Goal: Navigation & Orientation: Find specific page/section

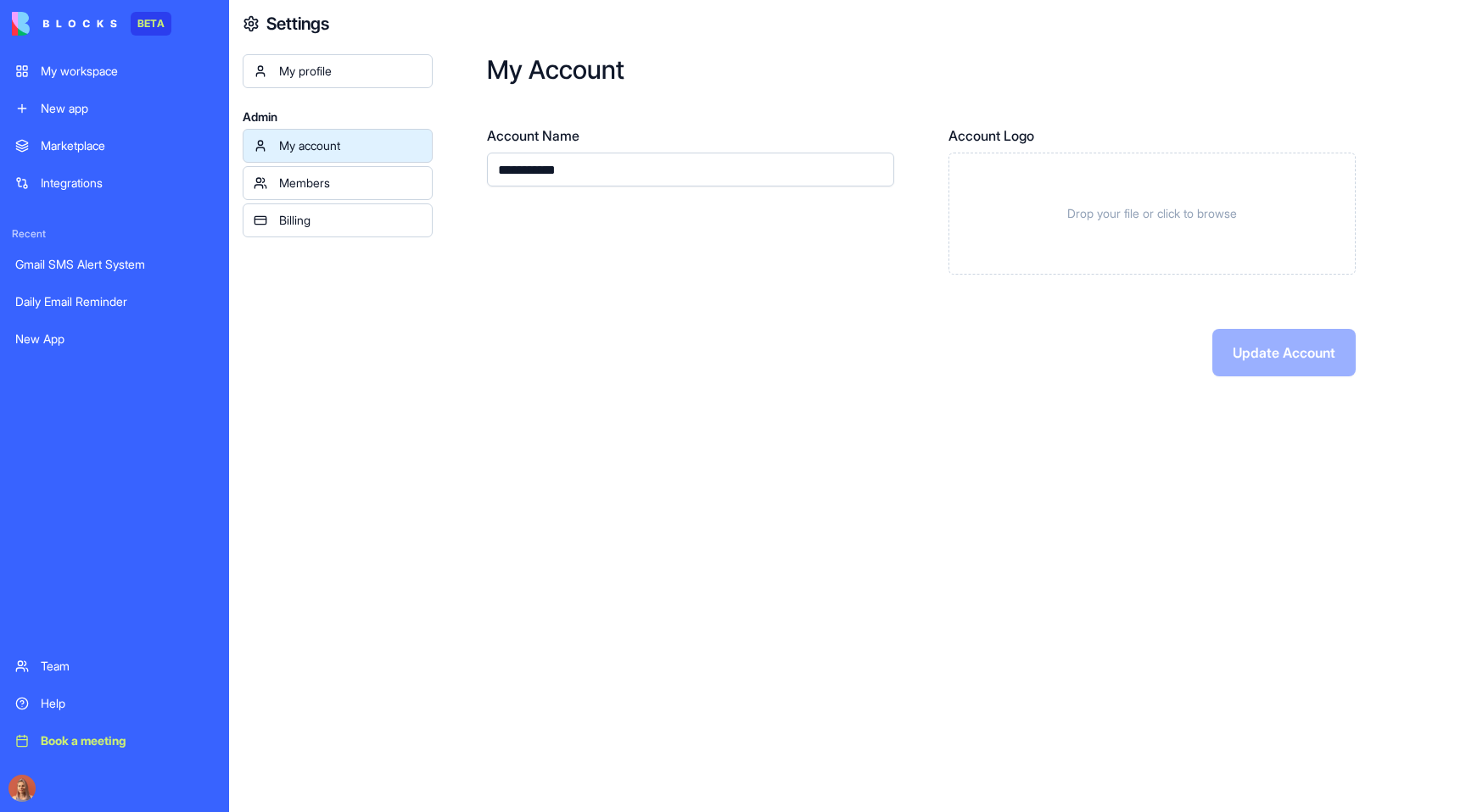
click at [130, 69] on div "My workspace" at bounding box center [127, 71] width 173 height 17
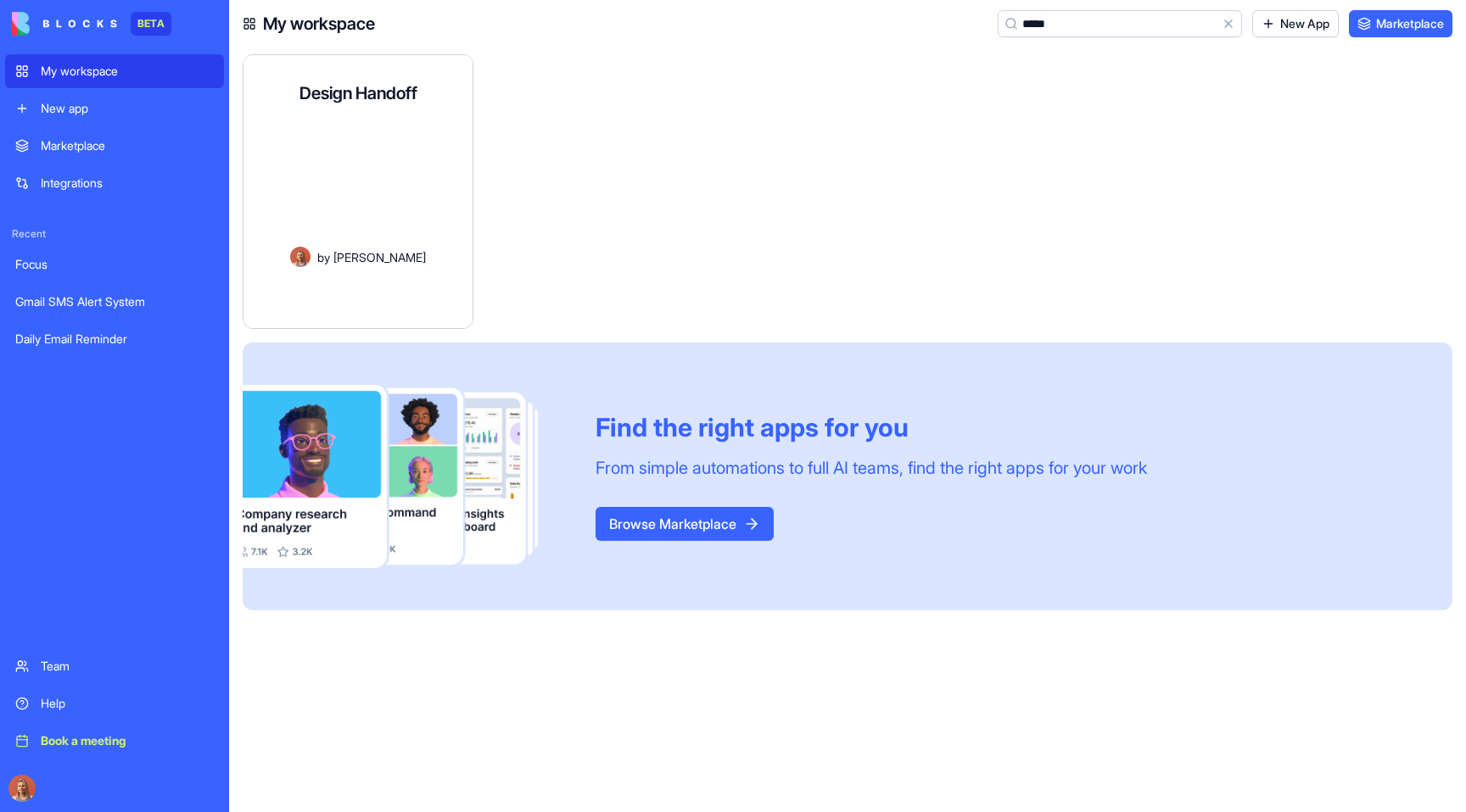
click at [342, 105] on div "Design Handoff" at bounding box center [358, 92] width 118 height 48
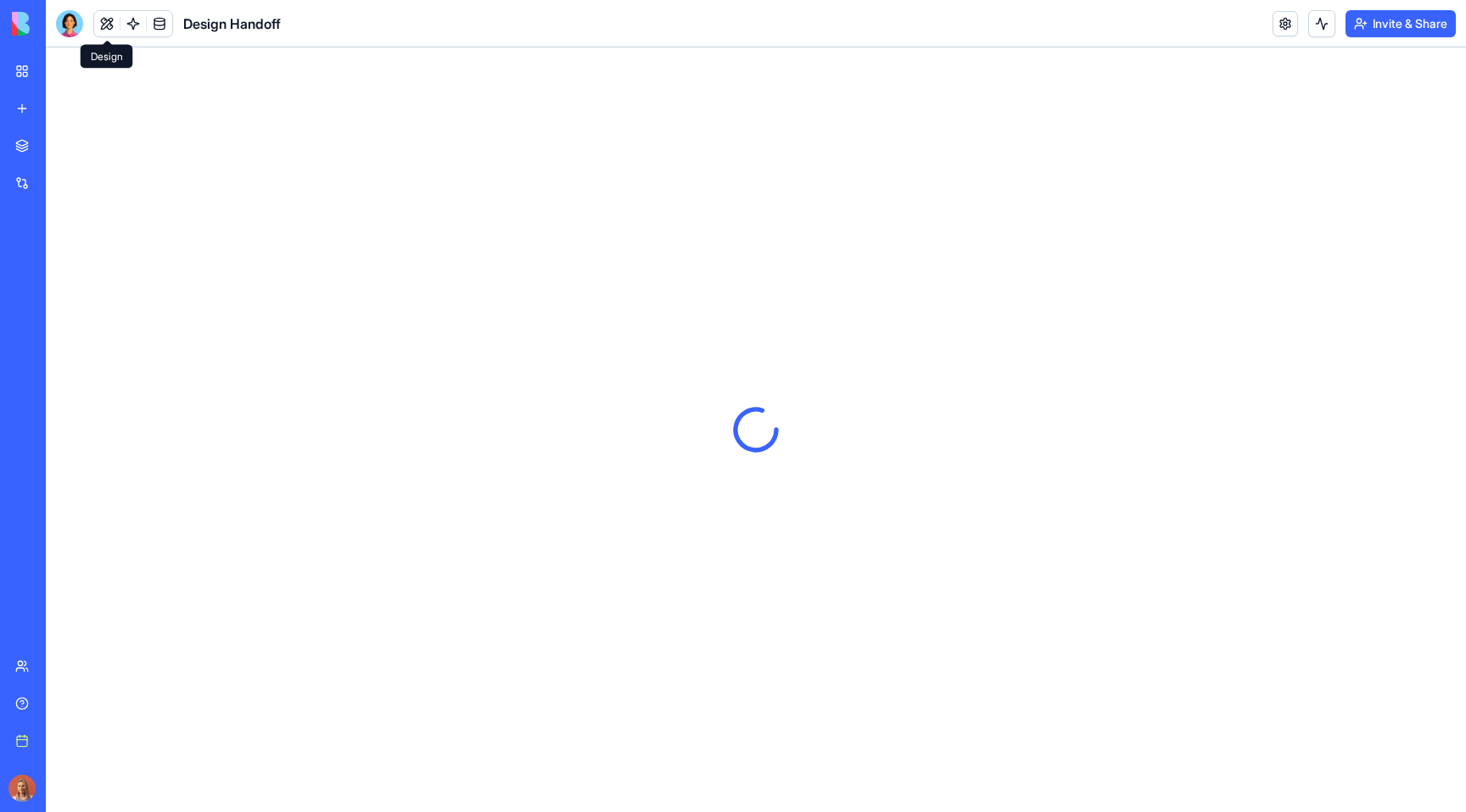
click at [108, 30] on button at bounding box center [107, 23] width 25 height 25
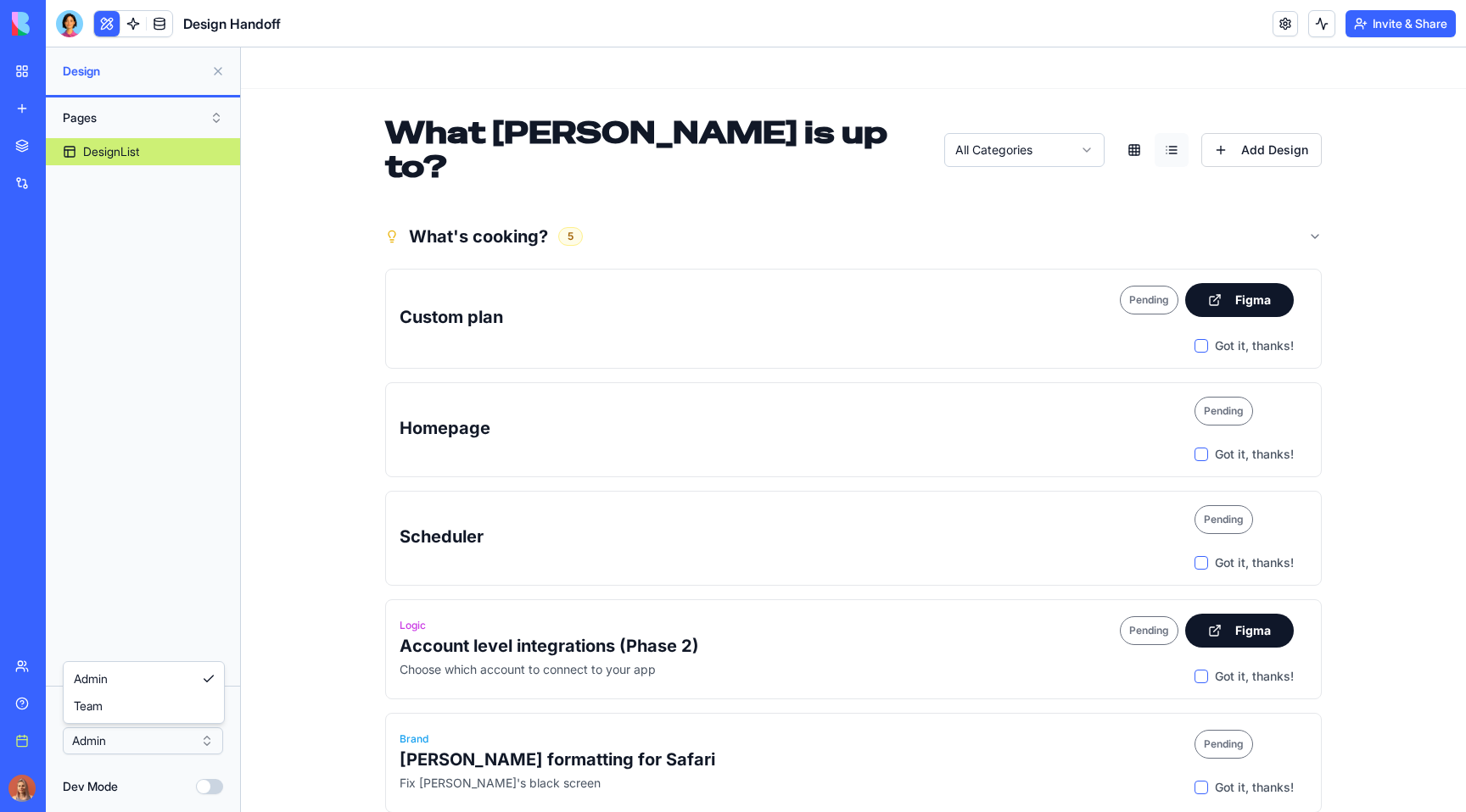
click at [150, 740] on html "BETA My workspace New app Marketplace Integrations Recent Focus Gmail SMS Alert…" at bounding box center [733, 406] width 1466 height 812
click at [25, 67] on link "My workspace" at bounding box center [39, 71] width 68 height 34
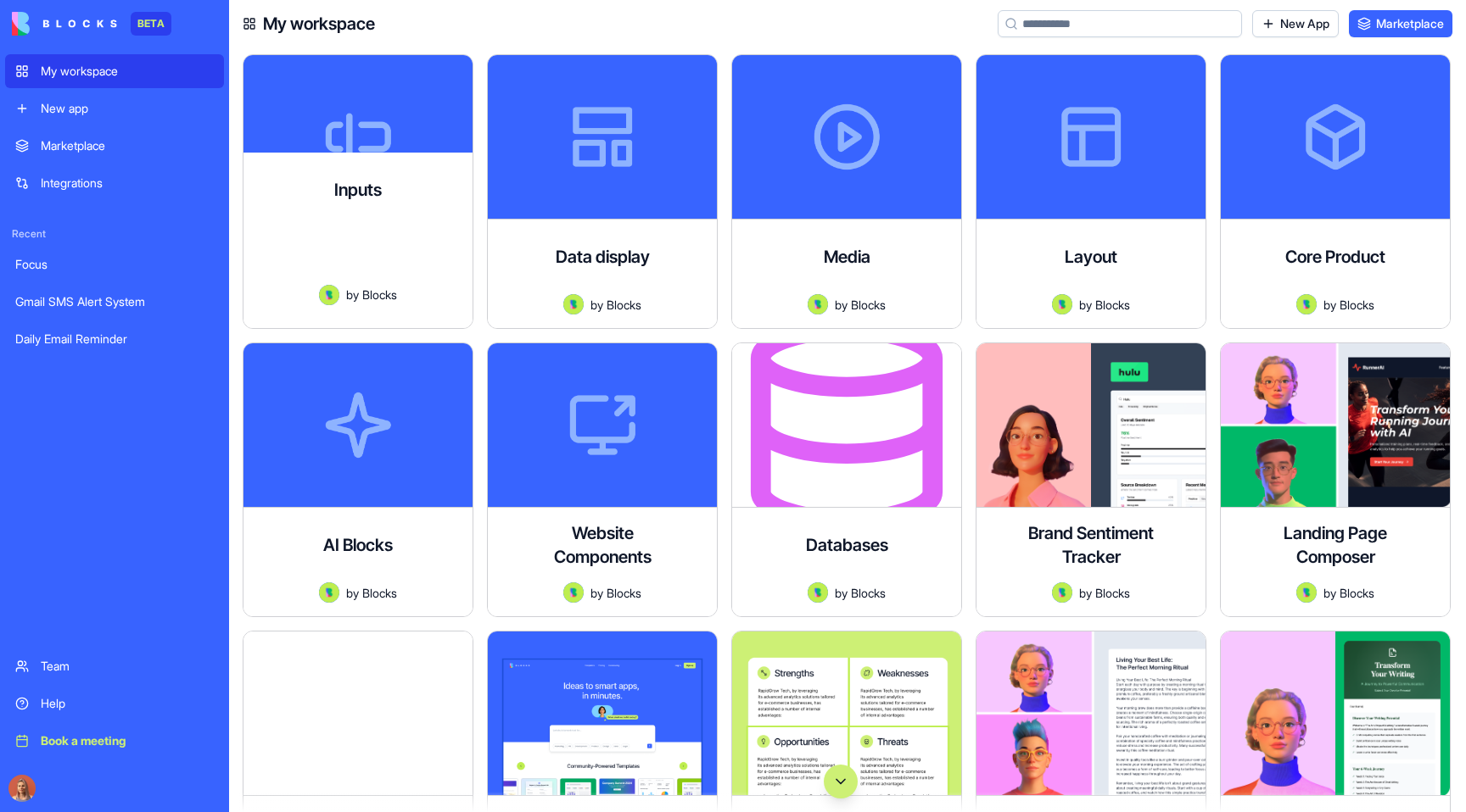
click at [149, 155] on link "Marketplace" at bounding box center [114, 146] width 219 height 34
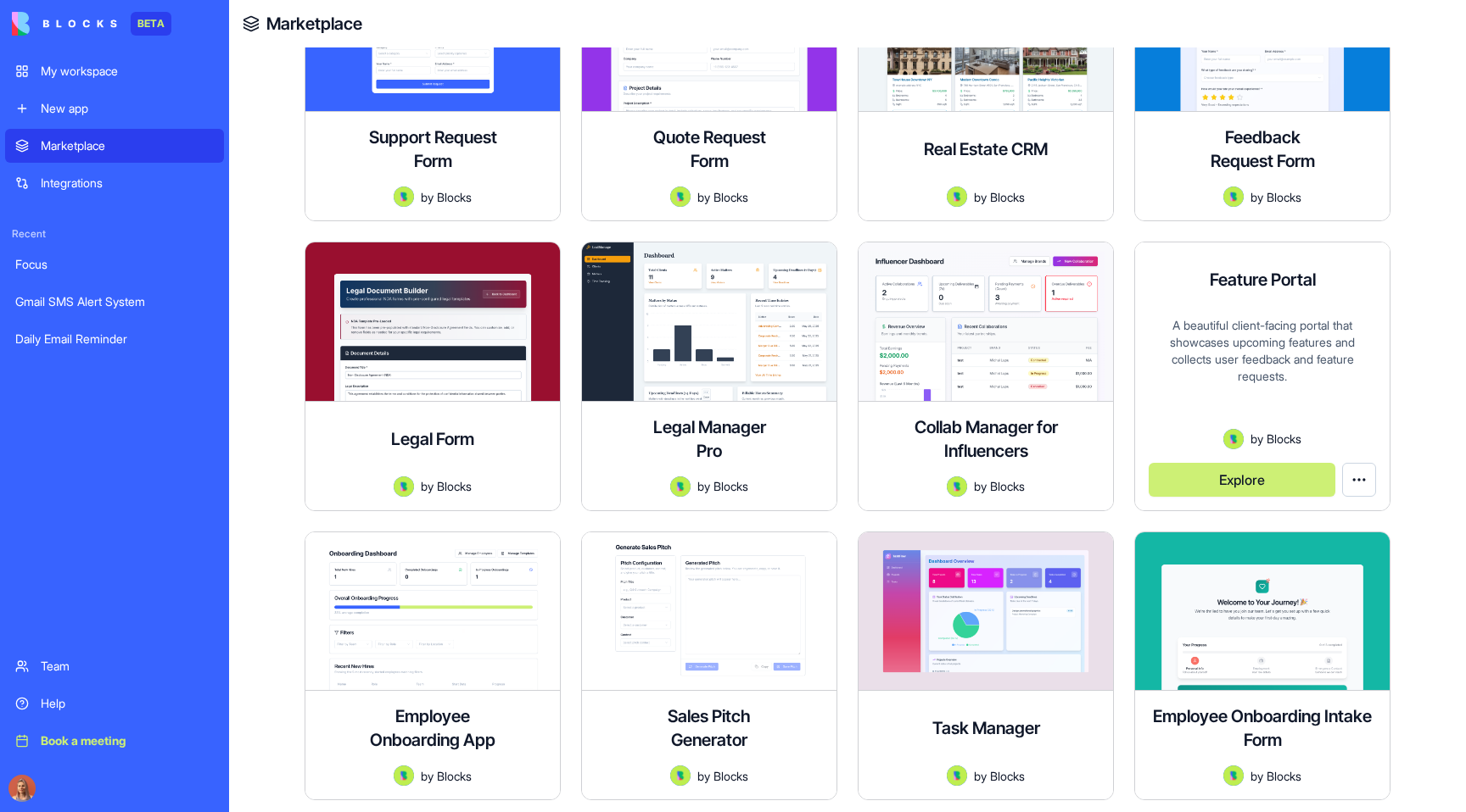
scroll to position [2488, 0]
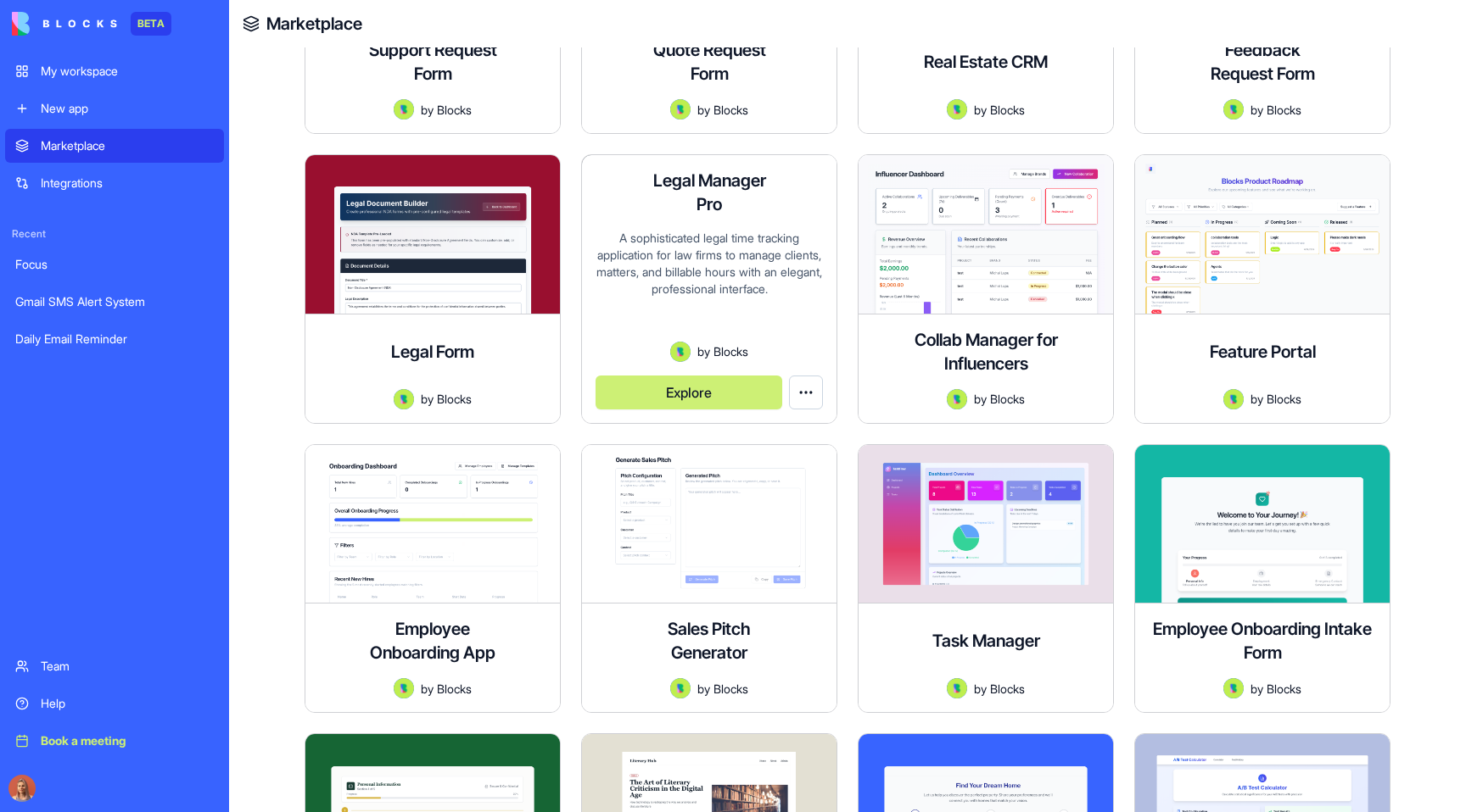
click at [807, 389] on html "BETA My workspace New app Marketplace Integrations Recent Focus Gmail SMS Alert…" at bounding box center [733, 406] width 1466 height 812
click at [798, 432] on link "Edit app" at bounding box center [768, 434] width 100 height 27
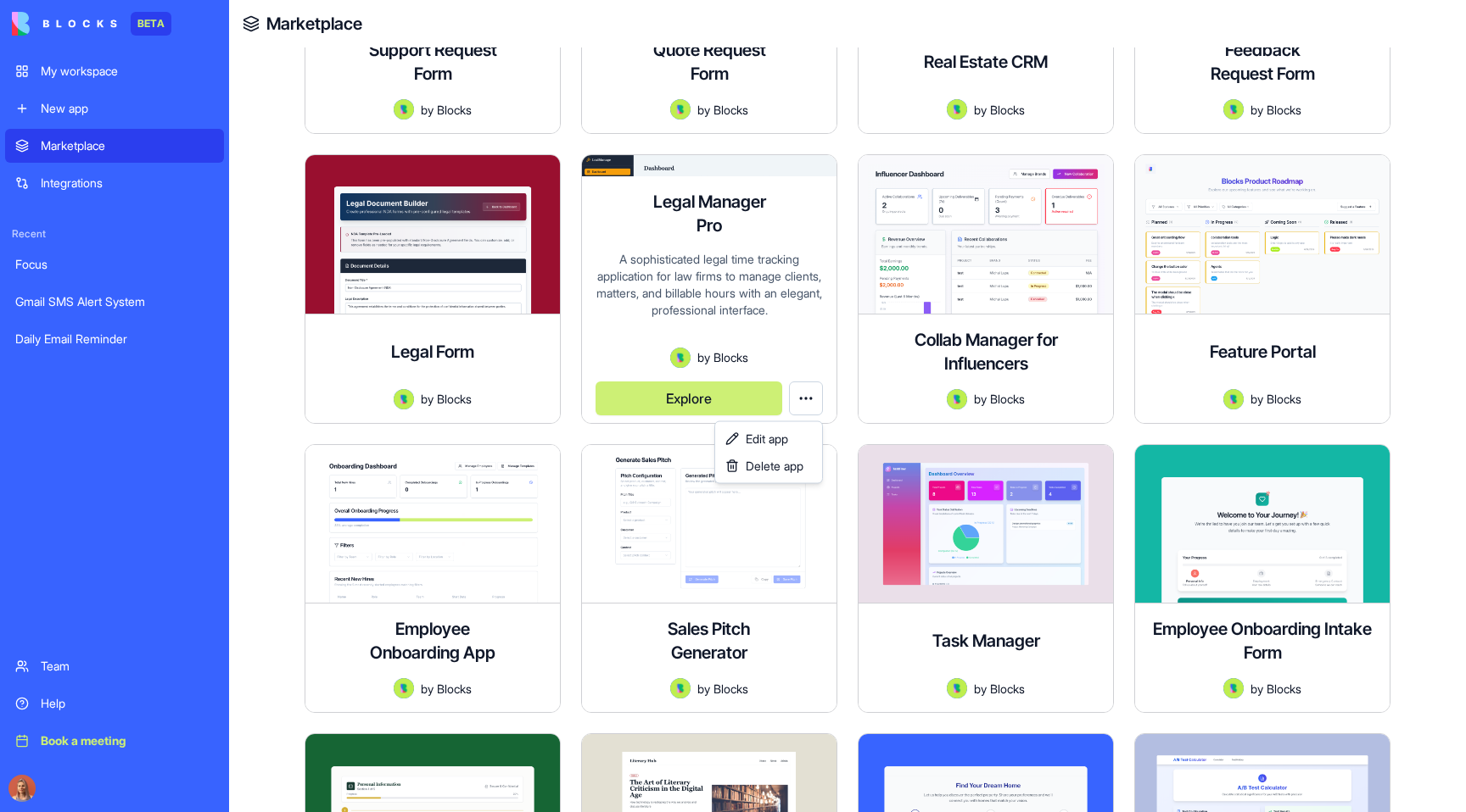
scroll to position [28, 0]
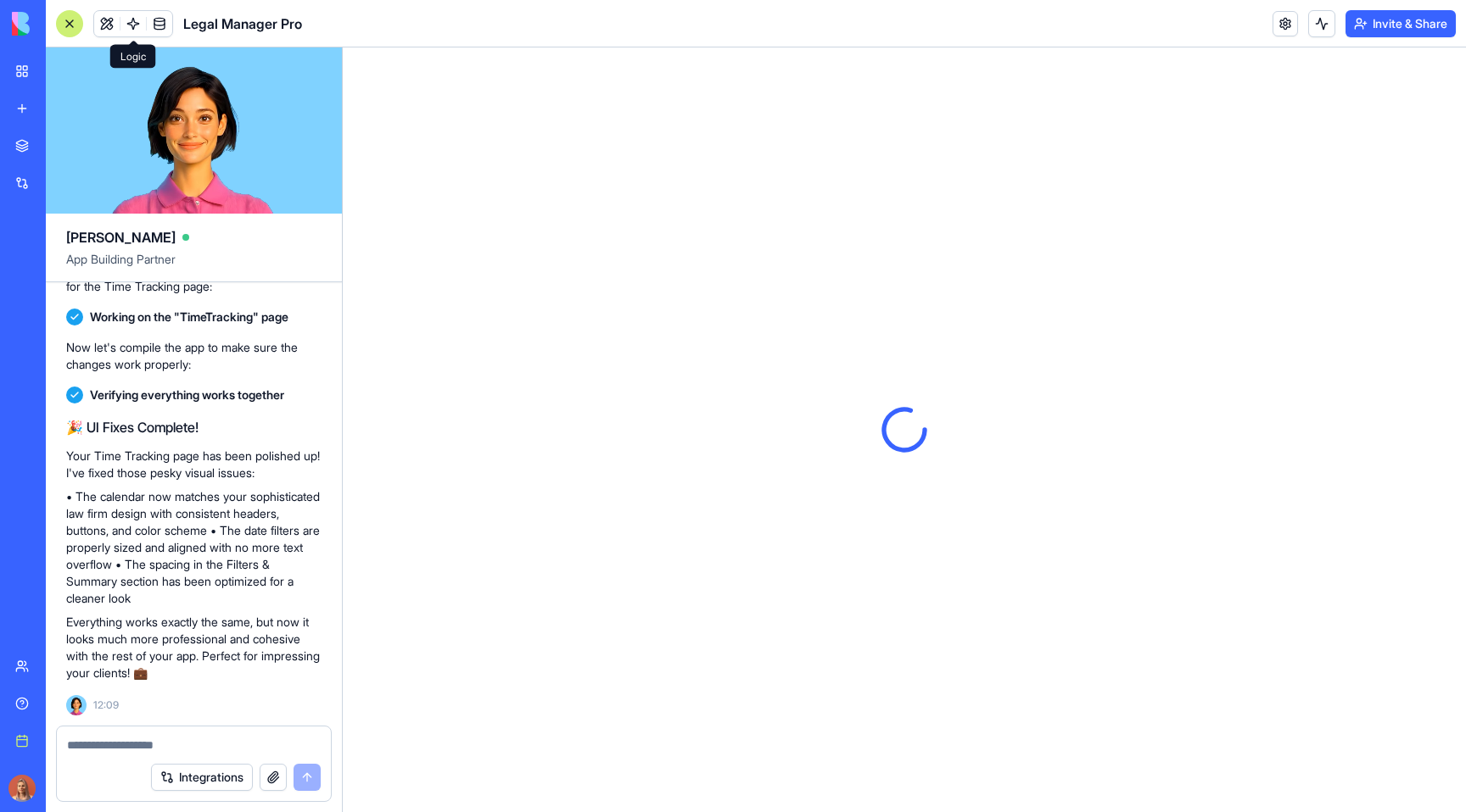
click at [130, 18] on link at bounding box center [133, 23] width 25 height 25
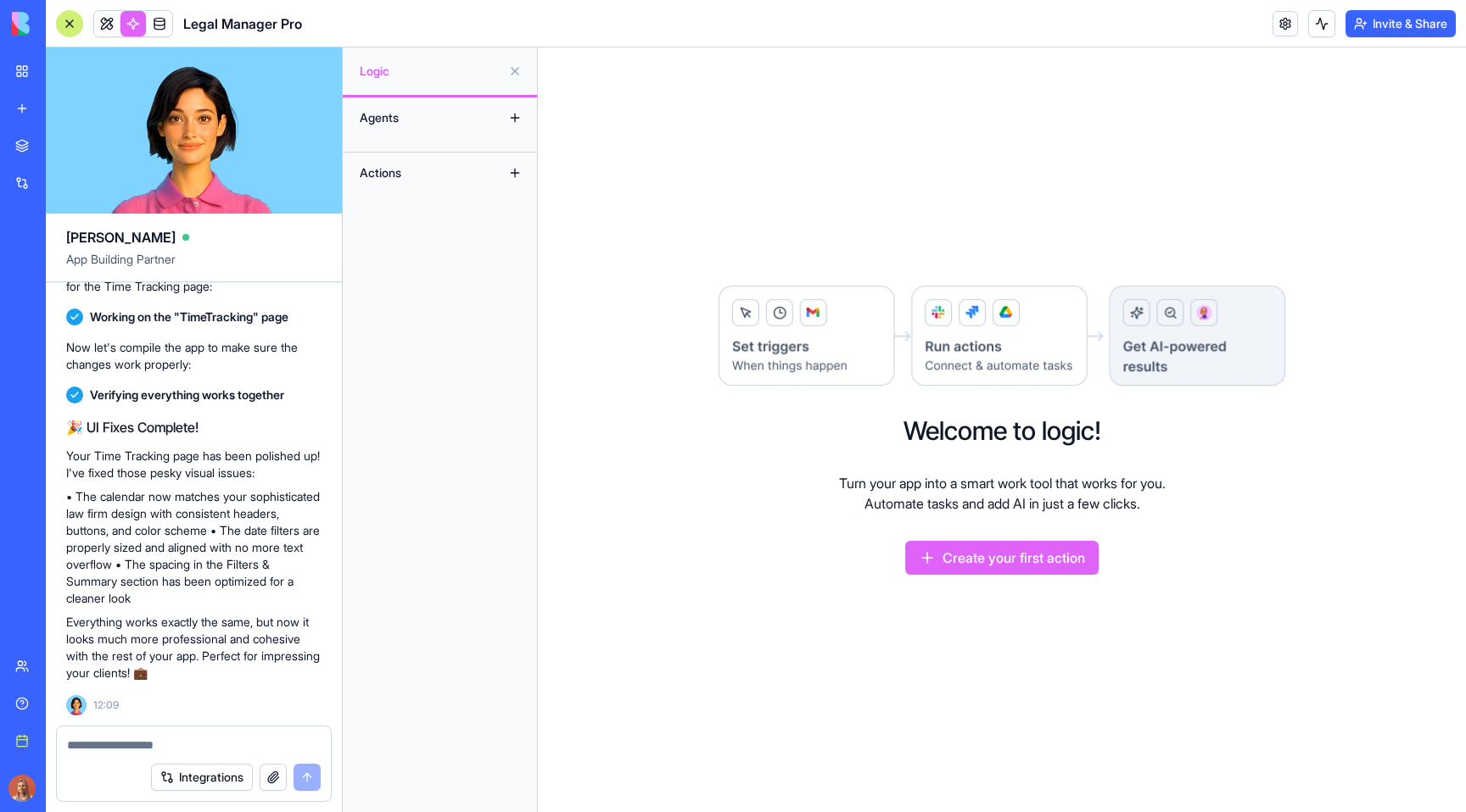
click at [102, 26] on link at bounding box center [107, 23] width 25 height 25
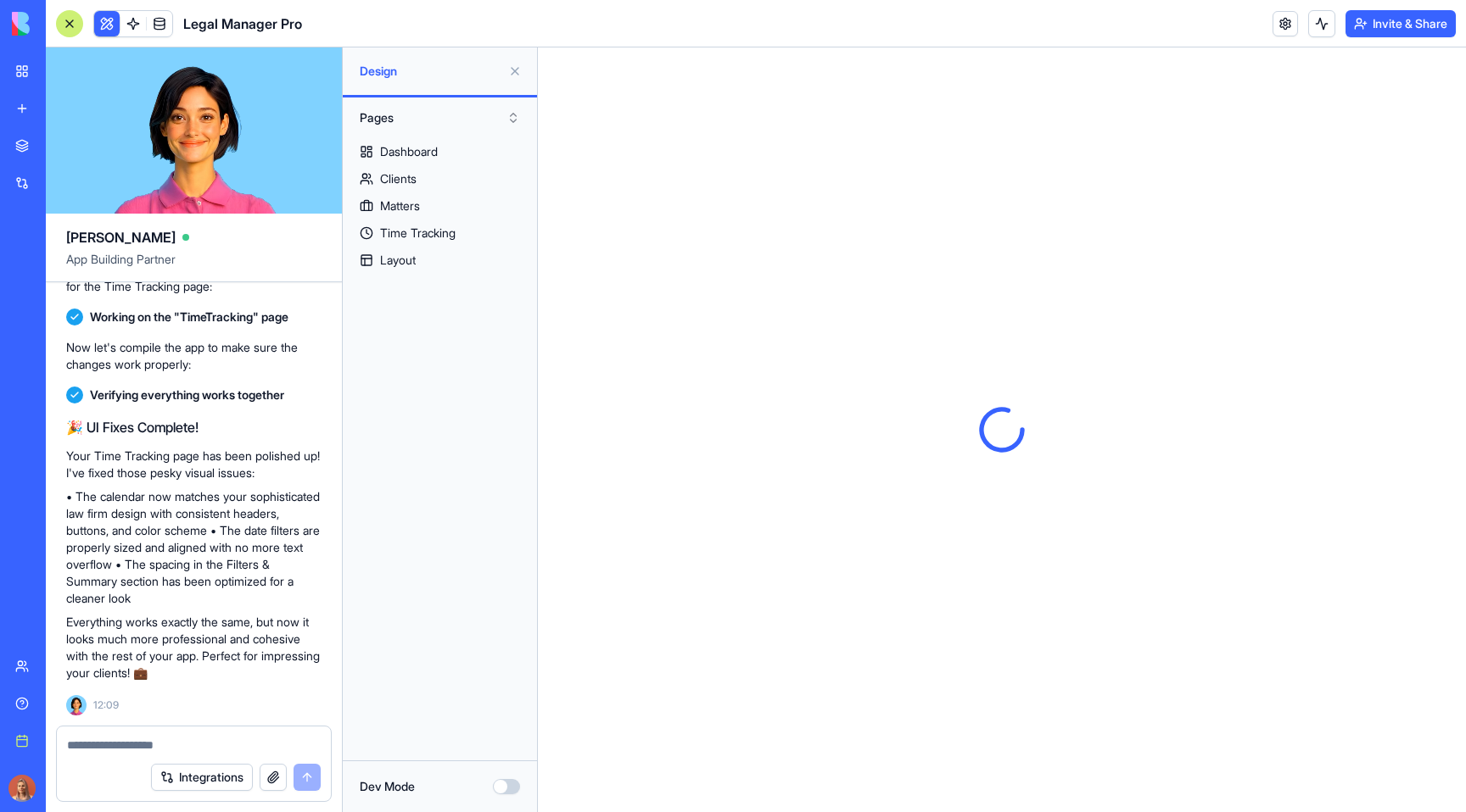
click at [121, 24] on link at bounding box center [133, 23] width 25 height 25
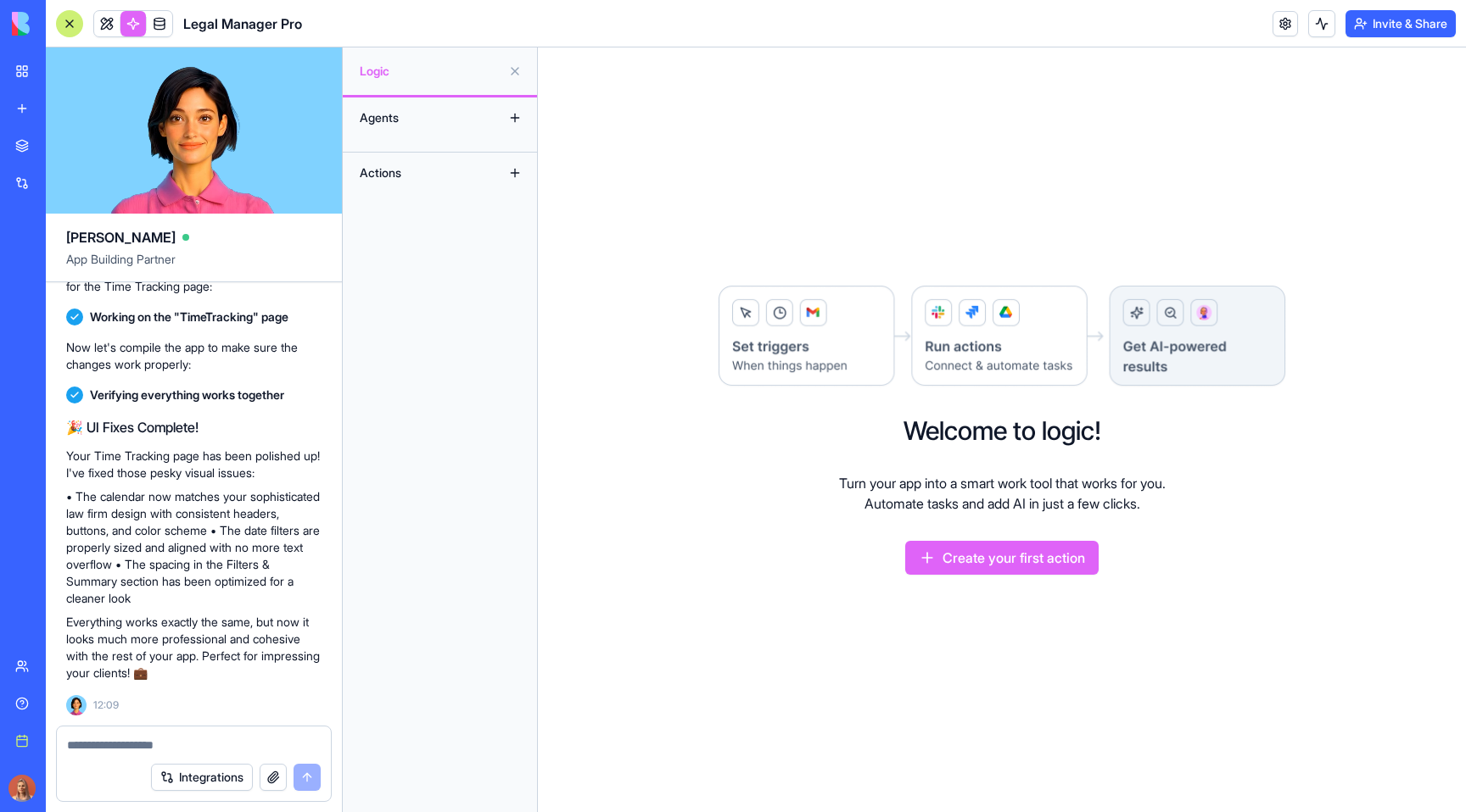
click at [1333, 463] on div "Welcome to logic! Turn your app into a smart work tool that works for you. Auto…" at bounding box center [1002, 430] width 928 height 764
click at [1144, 361] on img at bounding box center [1002, 336] width 570 height 104
click at [100, 23] on link at bounding box center [107, 23] width 25 height 25
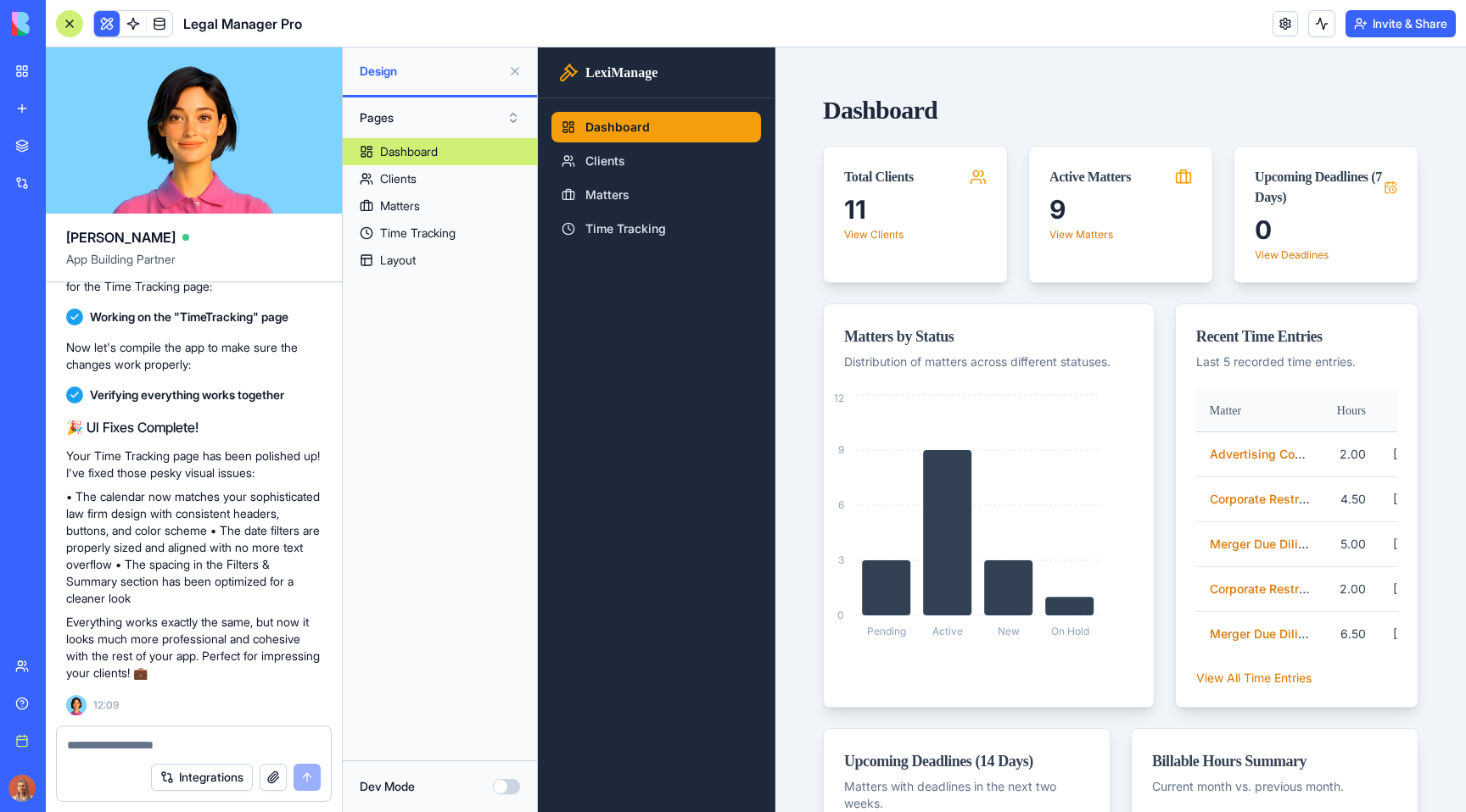
click at [72, 23] on div at bounding box center [70, 23] width 27 height 27
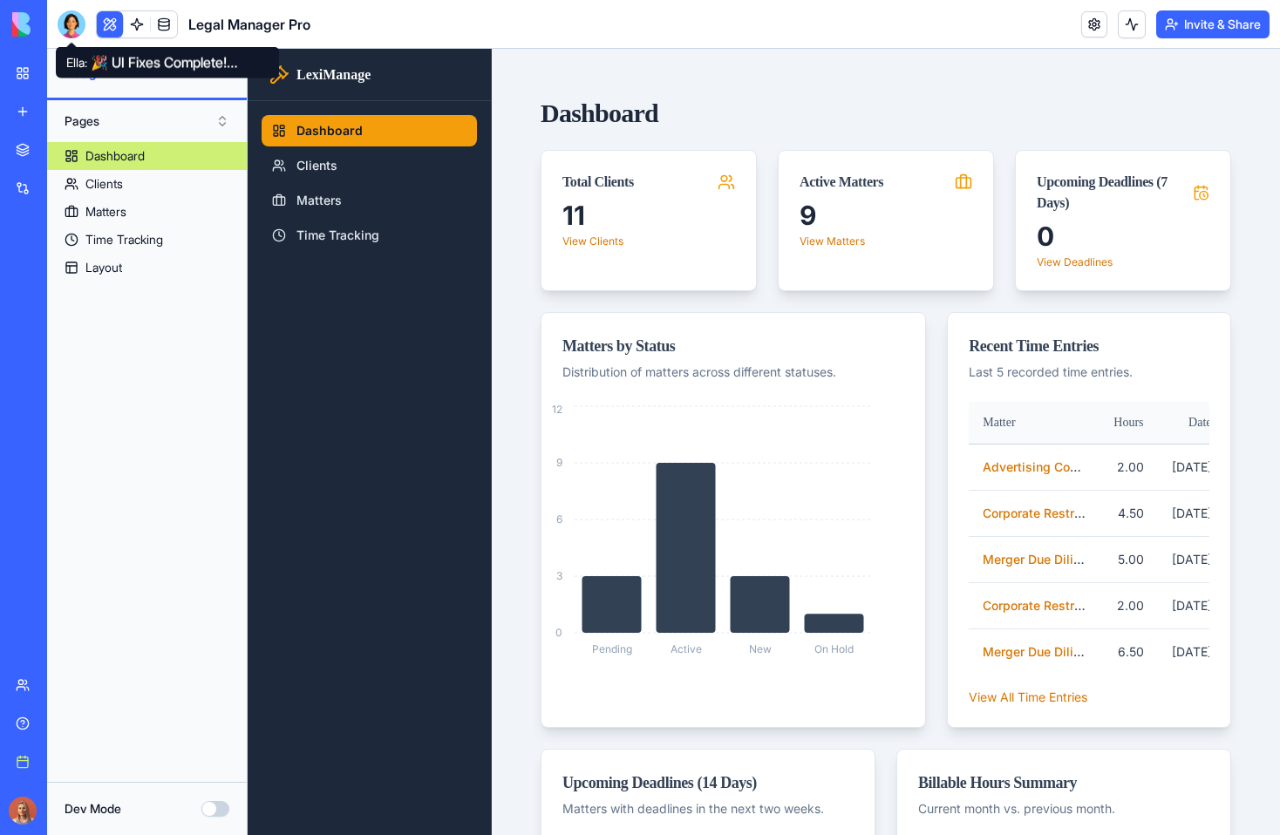
click at [68, 24] on div at bounding box center [72, 24] width 28 height 28
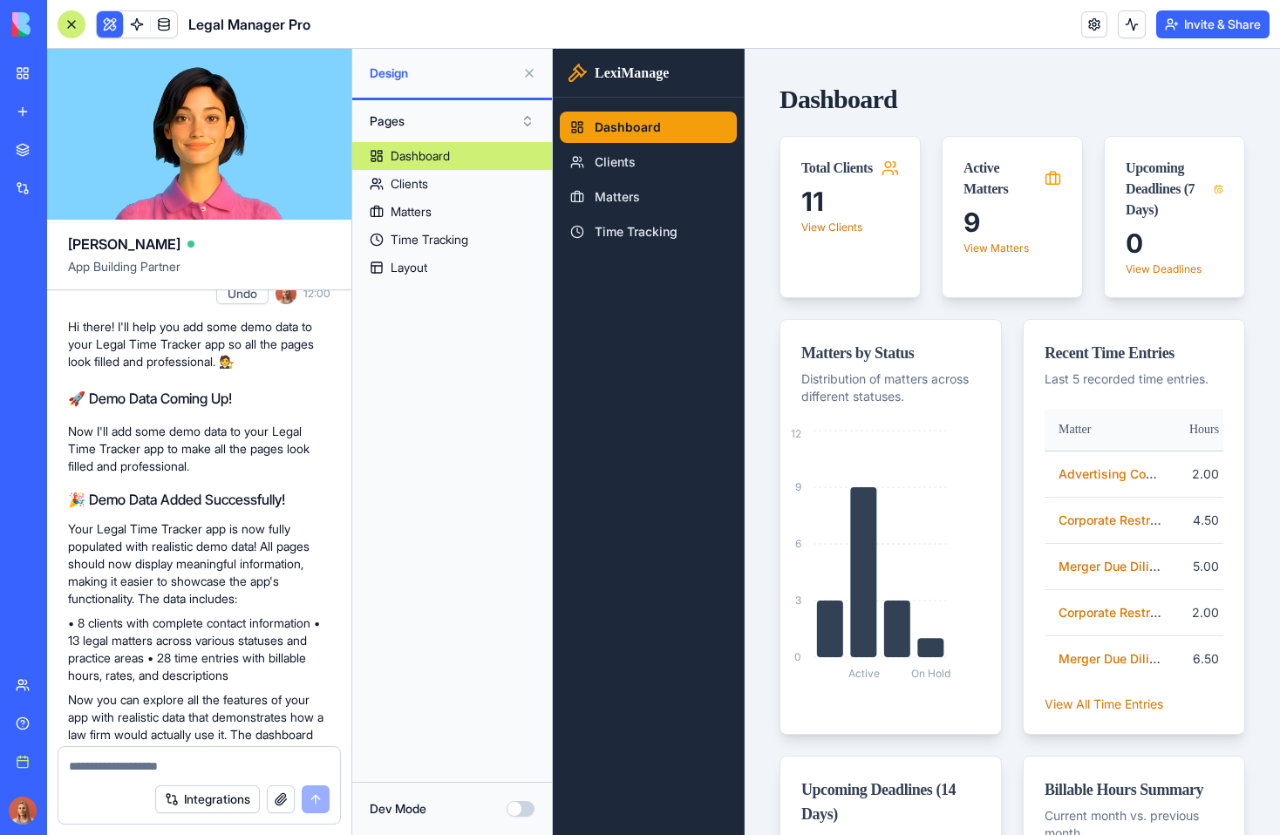
scroll to position [2385, 0]
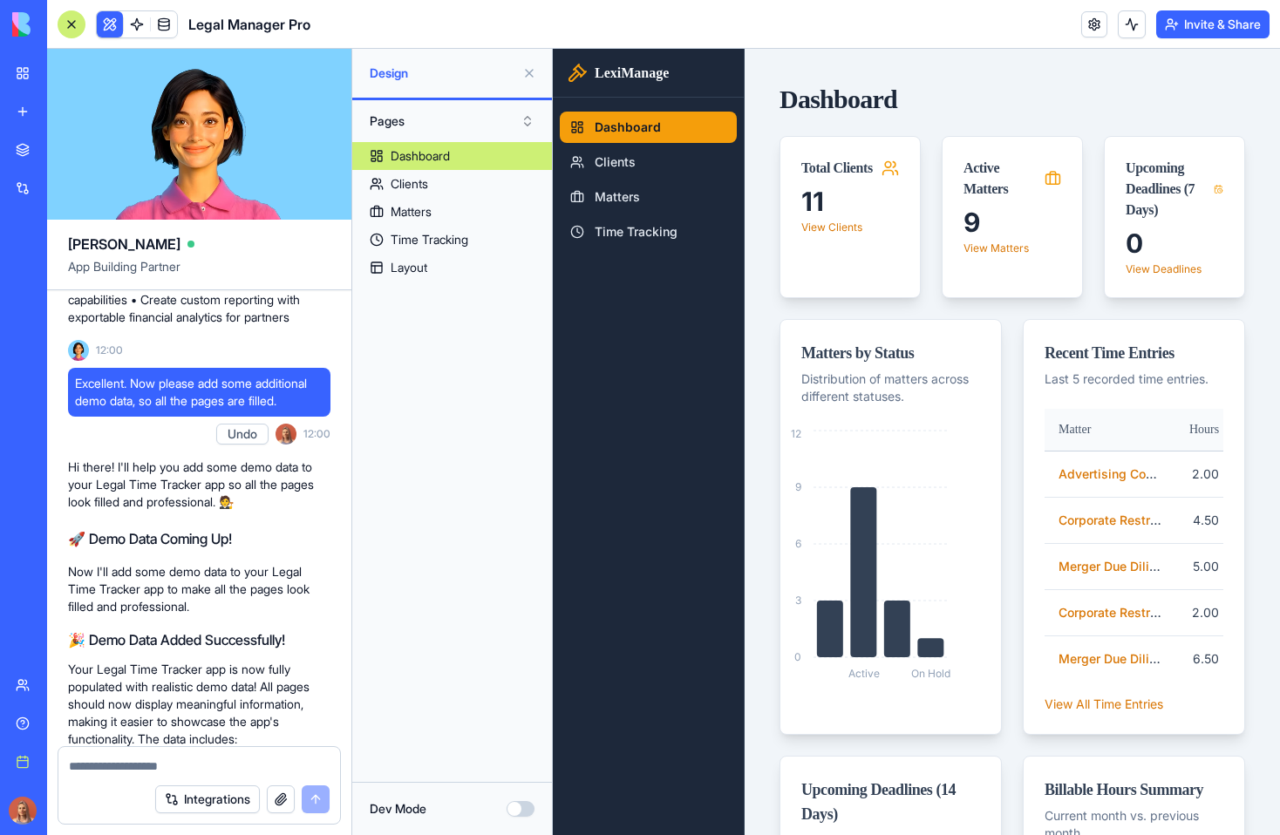
click at [170, 410] on span "Excellent. Now please add some additional demo data, so all the pages are fille…" at bounding box center [199, 392] width 248 height 35
copy span "Excellent. Now please add some additional demo data, so all the pages are fille…"
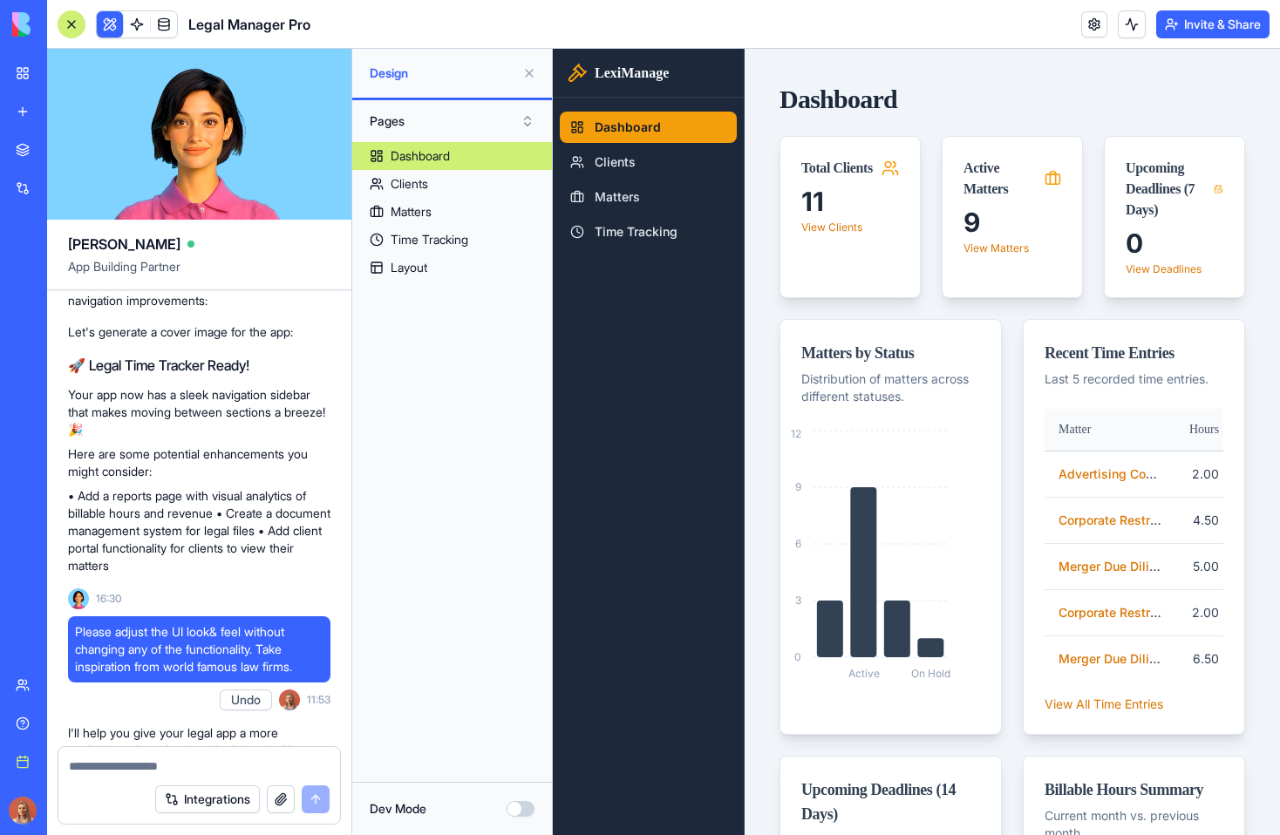
scroll to position [1602, 0]
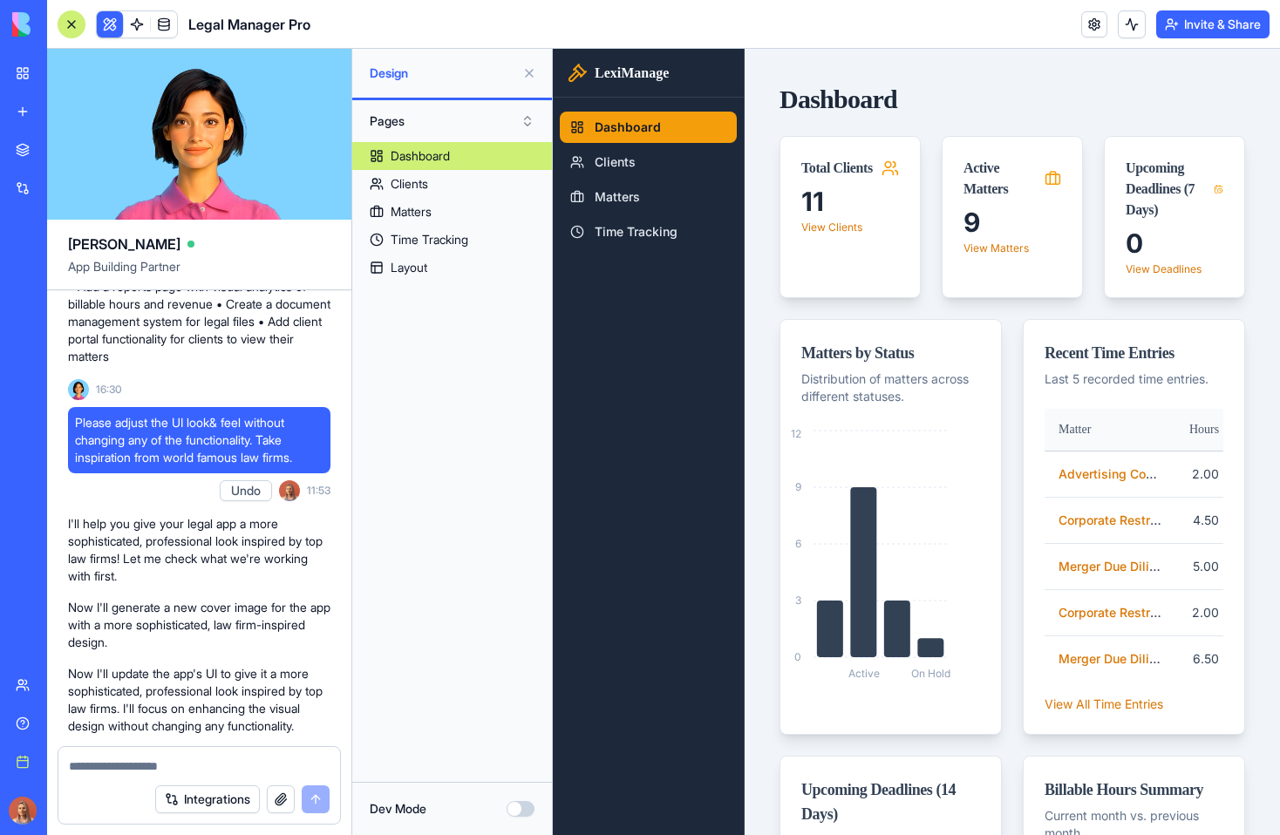
click at [255, 456] on span "Please adjust the UI look& feel without changing any of the functionality. Take…" at bounding box center [199, 440] width 248 height 52
copy span "Please adjust the UI look& feel without changing any of the functionality. Take…"
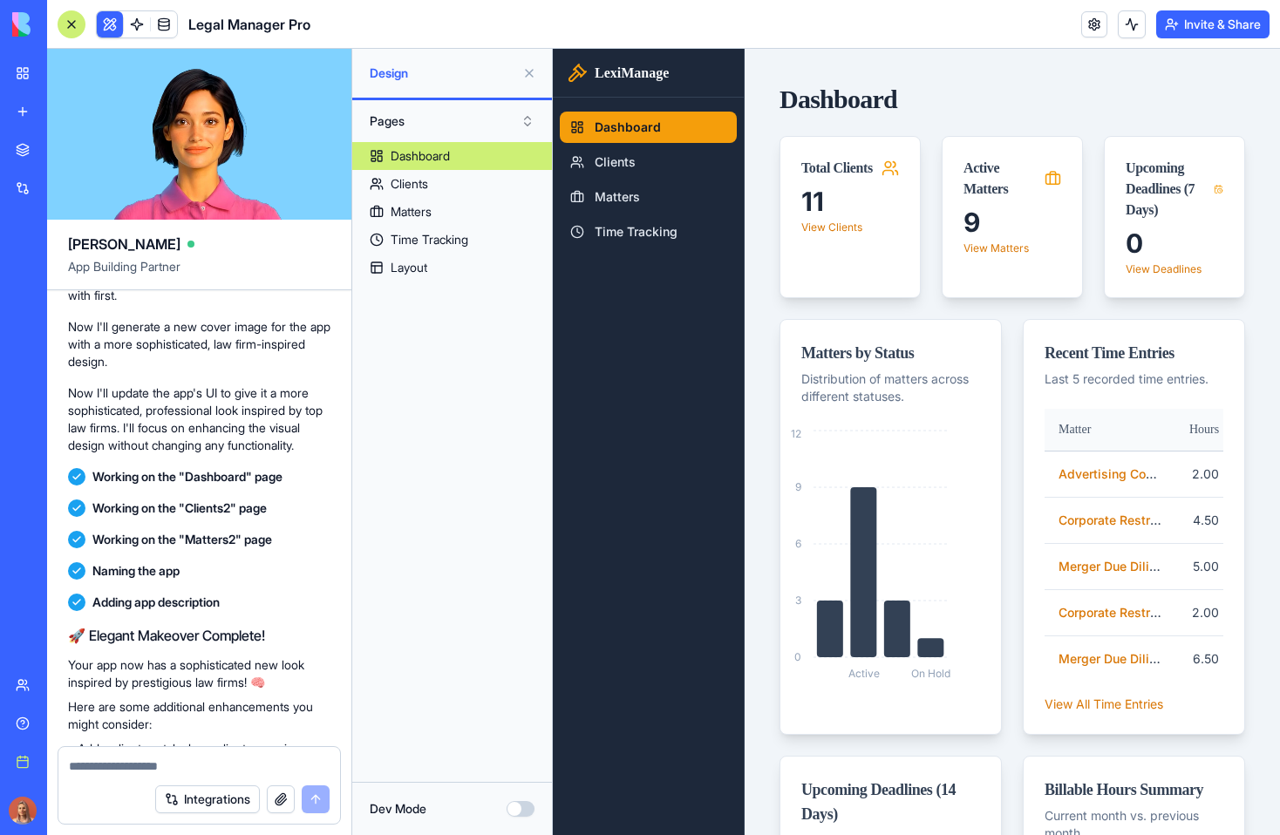
scroll to position [1764, 0]
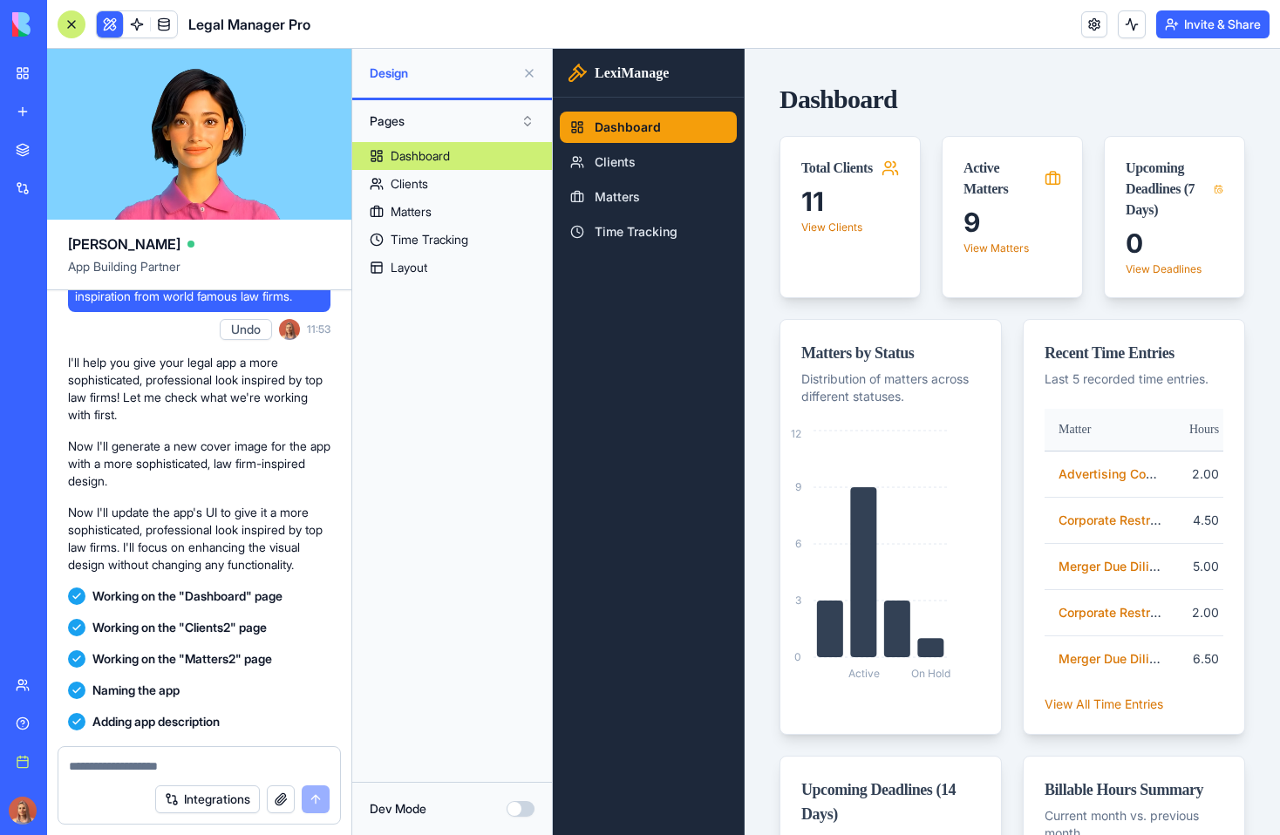
click at [165, 414] on p "I'll help you give your legal app a more sophisticated, professional look inspi…" at bounding box center [199, 389] width 262 height 70
copy p "I'll help you give your legal app a more sophisticated, professional look inspi…"
click at [164, 424] on p "I'll help you give your legal app a more sophisticated, professional look inspi…" at bounding box center [199, 389] width 262 height 70
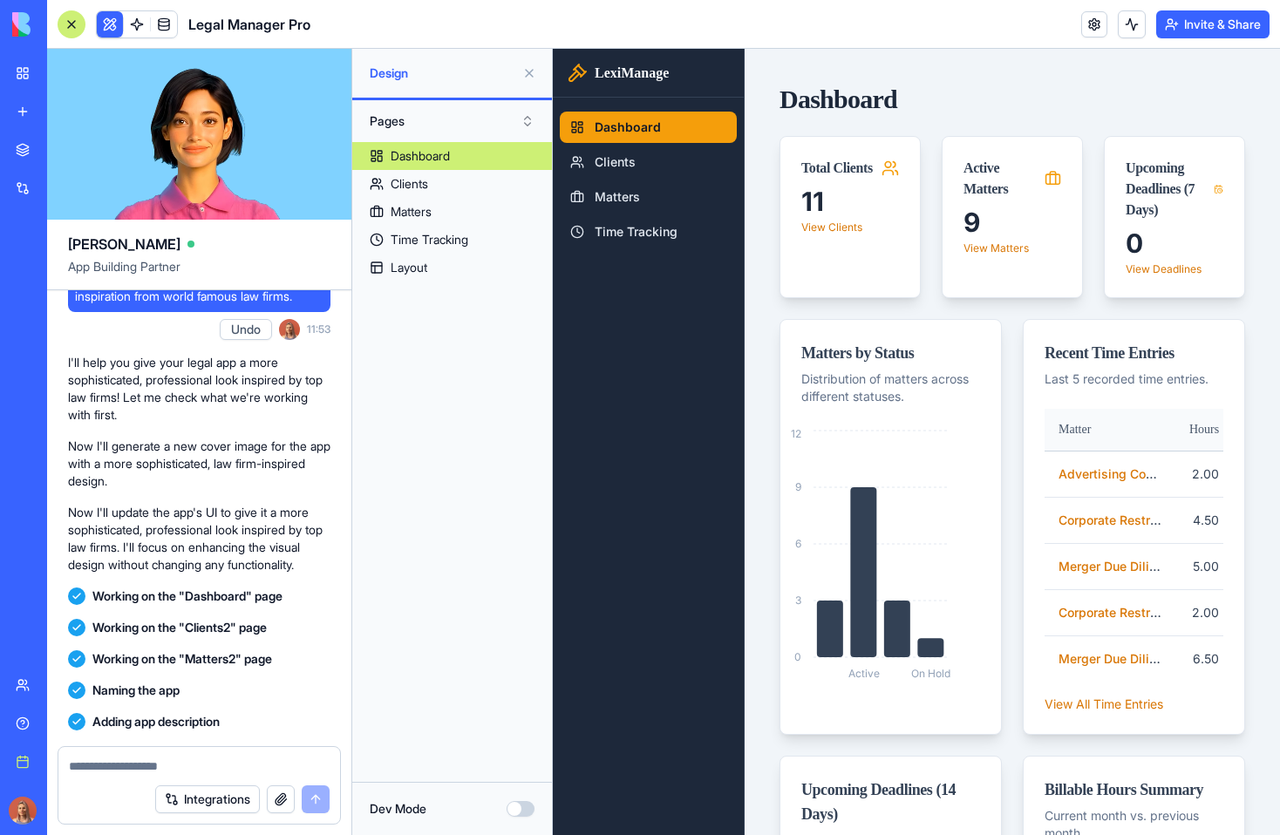
click at [164, 424] on p "I'll help you give your legal app a more sophisticated, professional look inspi…" at bounding box center [199, 389] width 262 height 70
copy p "I'll help you give your legal app a more sophisticated, professional look inspi…"
drag, startPoint x: 281, startPoint y: 637, endPoint x: 97, endPoint y: 619, distance: 184.9
click at [97, 612] on div "Working on the "Dashboard" page" at bounding box center [199, 596] width 262 height 31
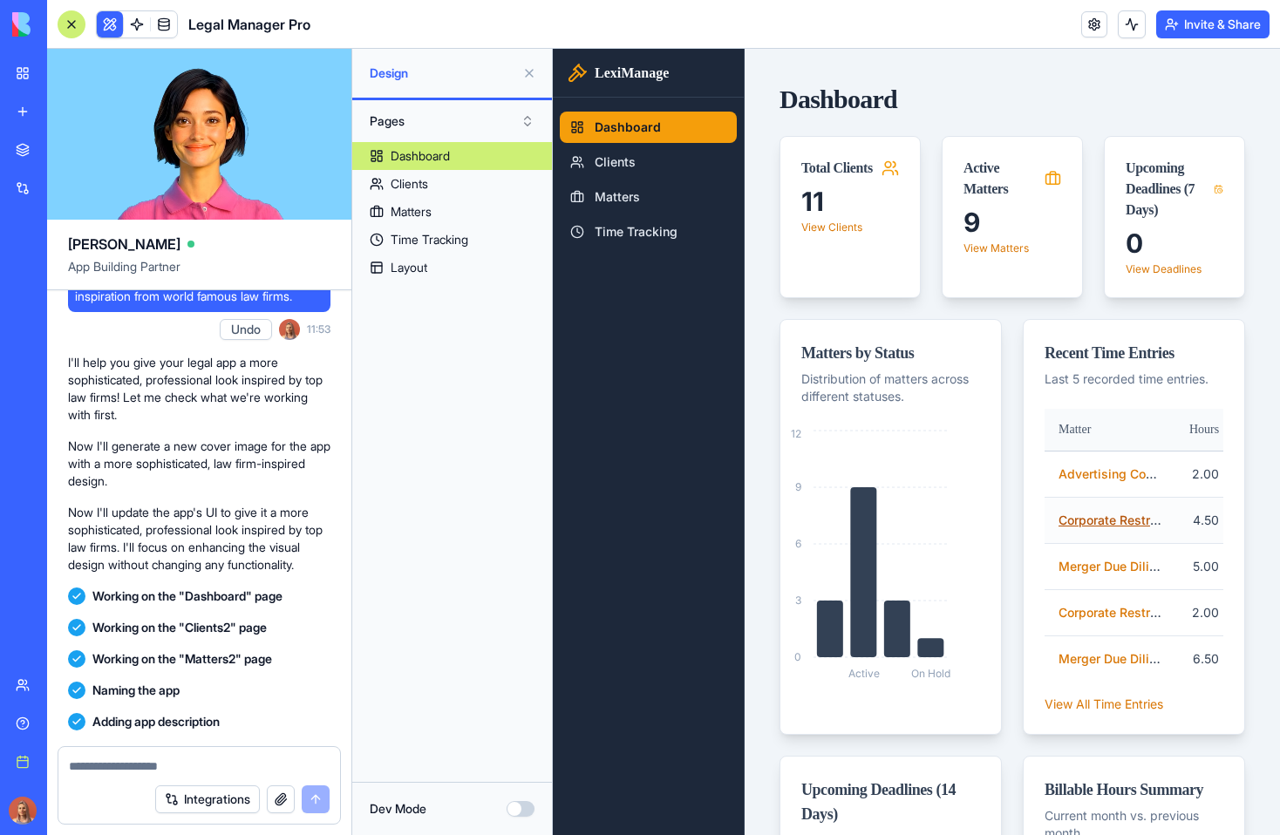
copy span "Working on the "Dashboard" page"
click at [180, 668] on span "Working on the "Matters2" page" at bounding box center [182, 658] width 180 height 17
click at [201, 636] on span "Working on the "Clients2" page" at bounding box center [179, 627] width 174 height 17
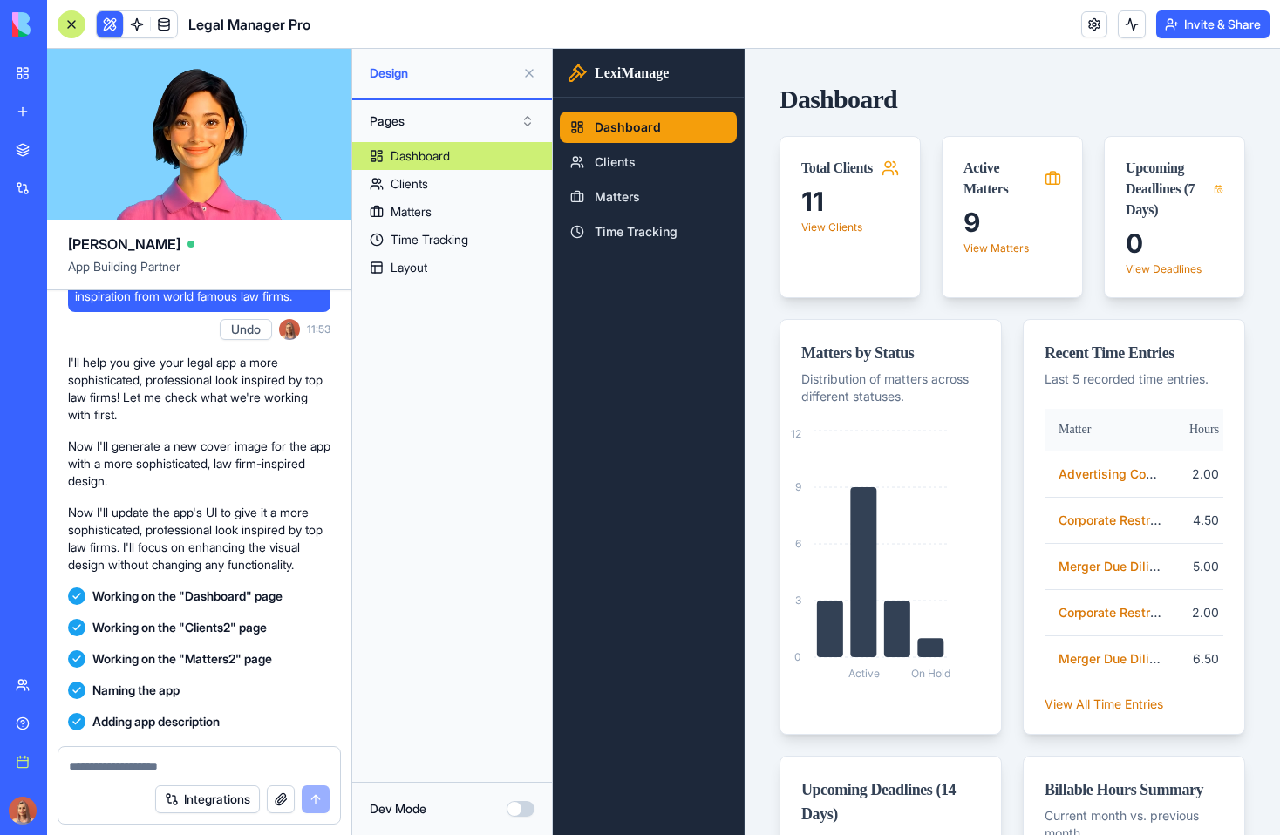
click at [201, 636] on span "Working on the "Clients2" page" at bounding box center [179, 627] width 174 height 17
click at [167, 699] on span "Naming the app" at bounding box center [135, 690] width 87 height 17
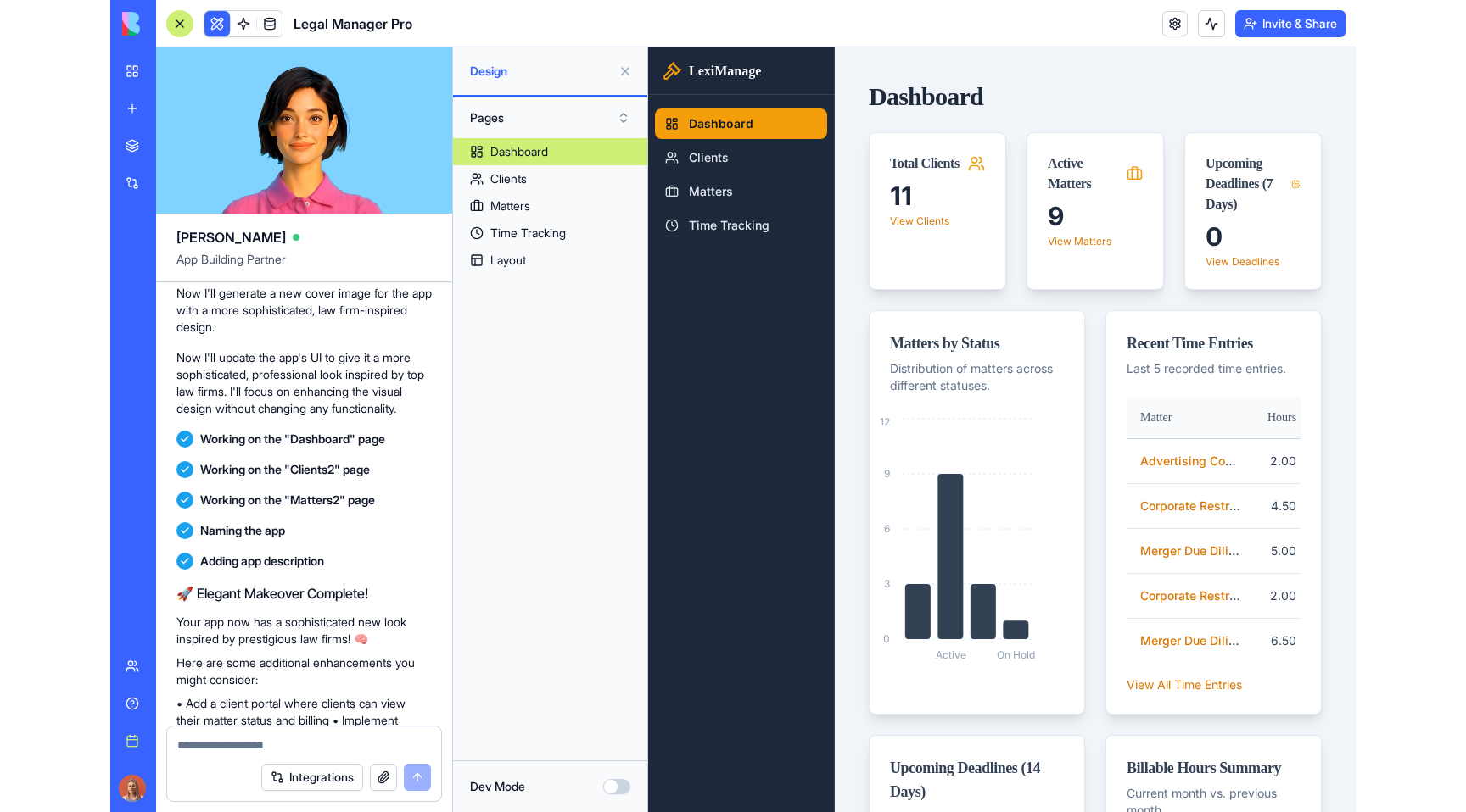
scroll to position [1878, 0]
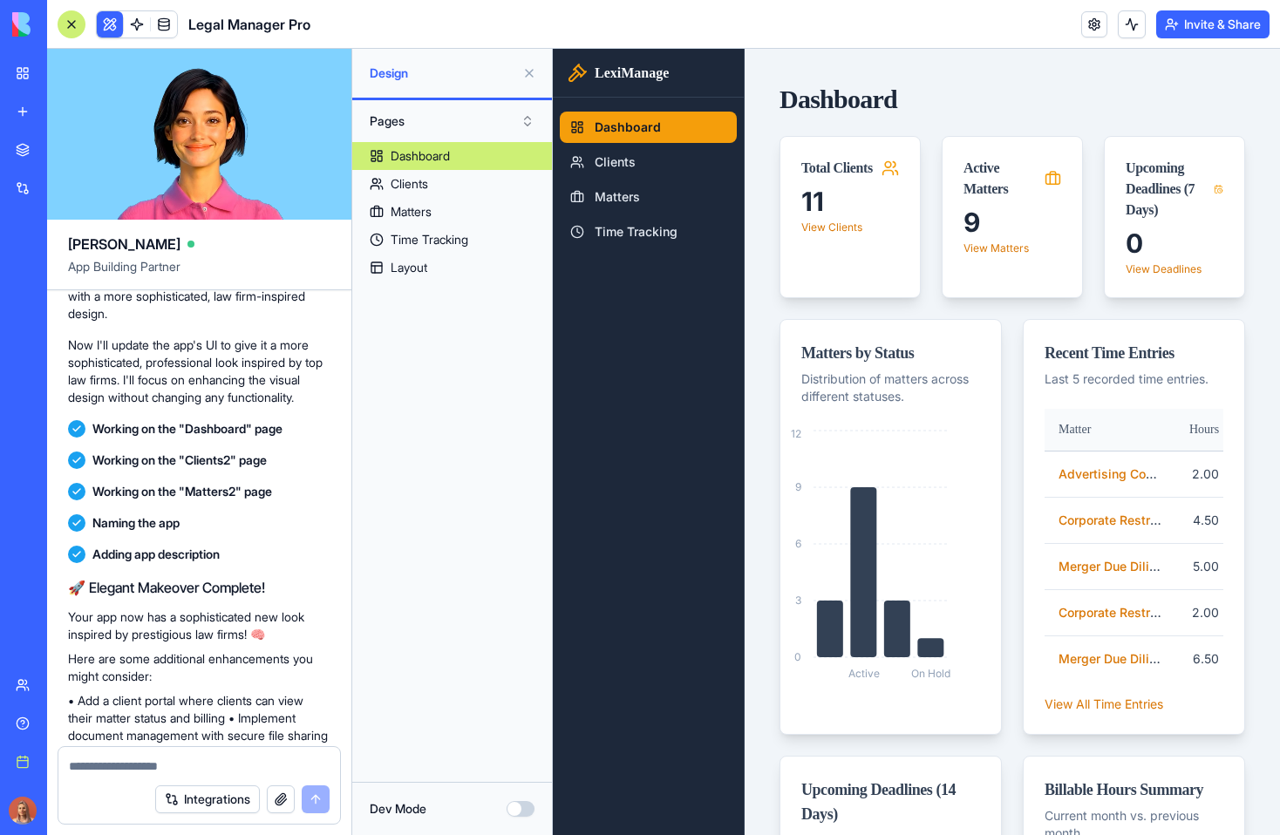
click at [164, 598] on h2 "🚀 Elegant Makeover Complete!" at bounding box center [199, 587] width 262 height 21
copy div "🚀 Elegant Makeover Complete!"
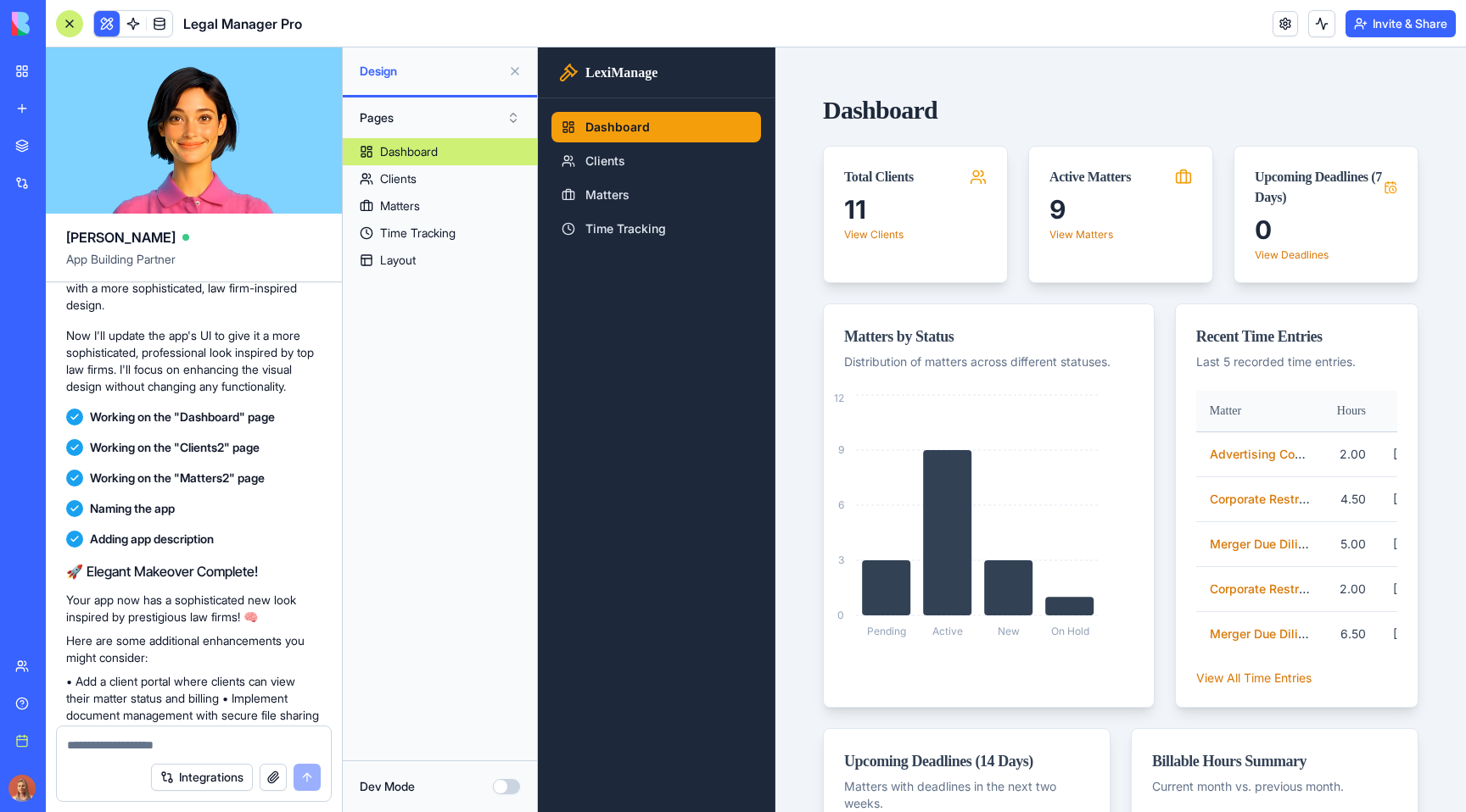
click at [511, 69] on button at bounding box center [515, 71] width 27 height 27
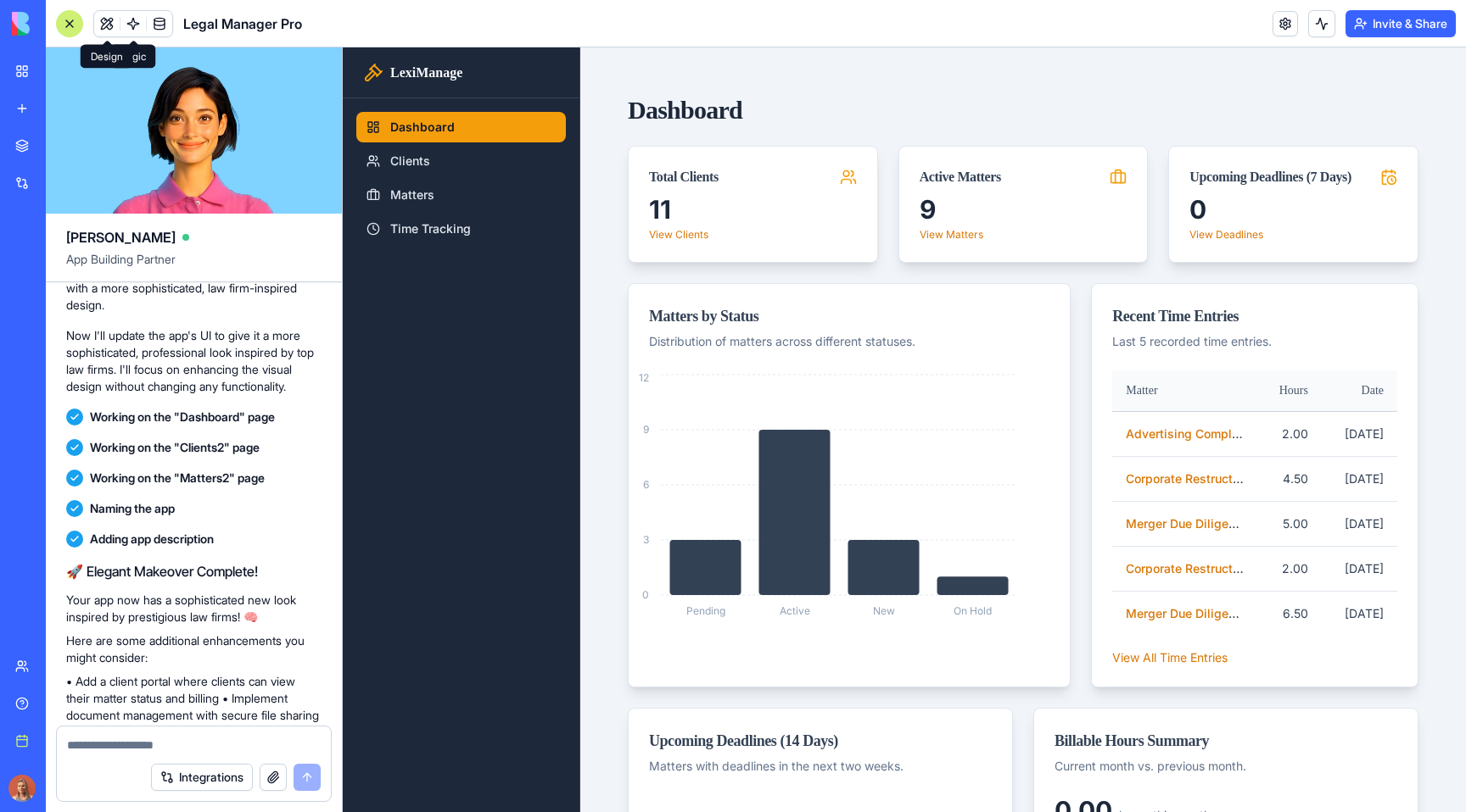
click at [76, 15] on div at bounding box center [70, 23] width 27 height 27
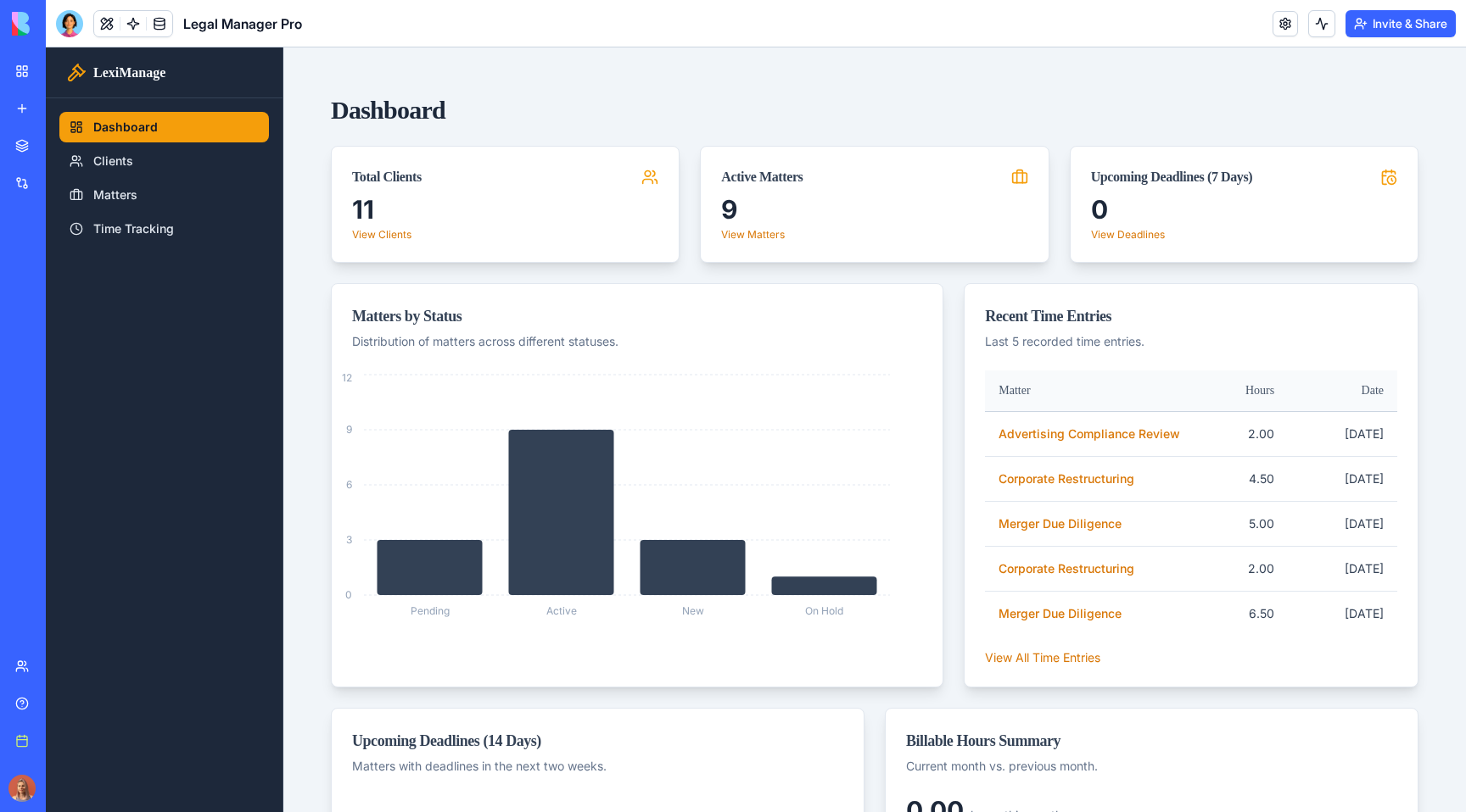
click at [14, 67] on link "My workspace" at bounding box center [39, 71] width 68 height 34
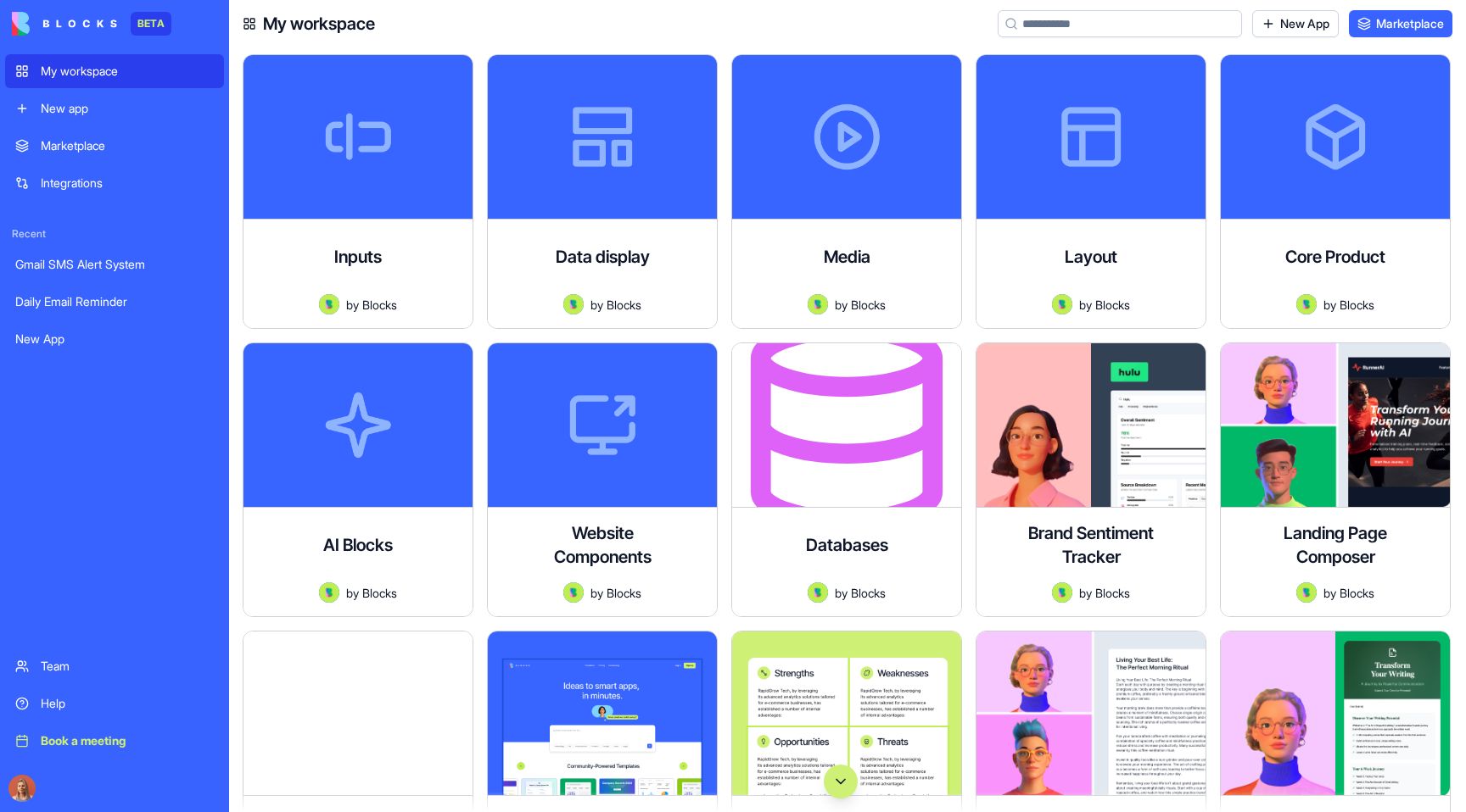
click at [79, 129] on link "Marketplace" at bounding box center [114, 146] width 219 height 34
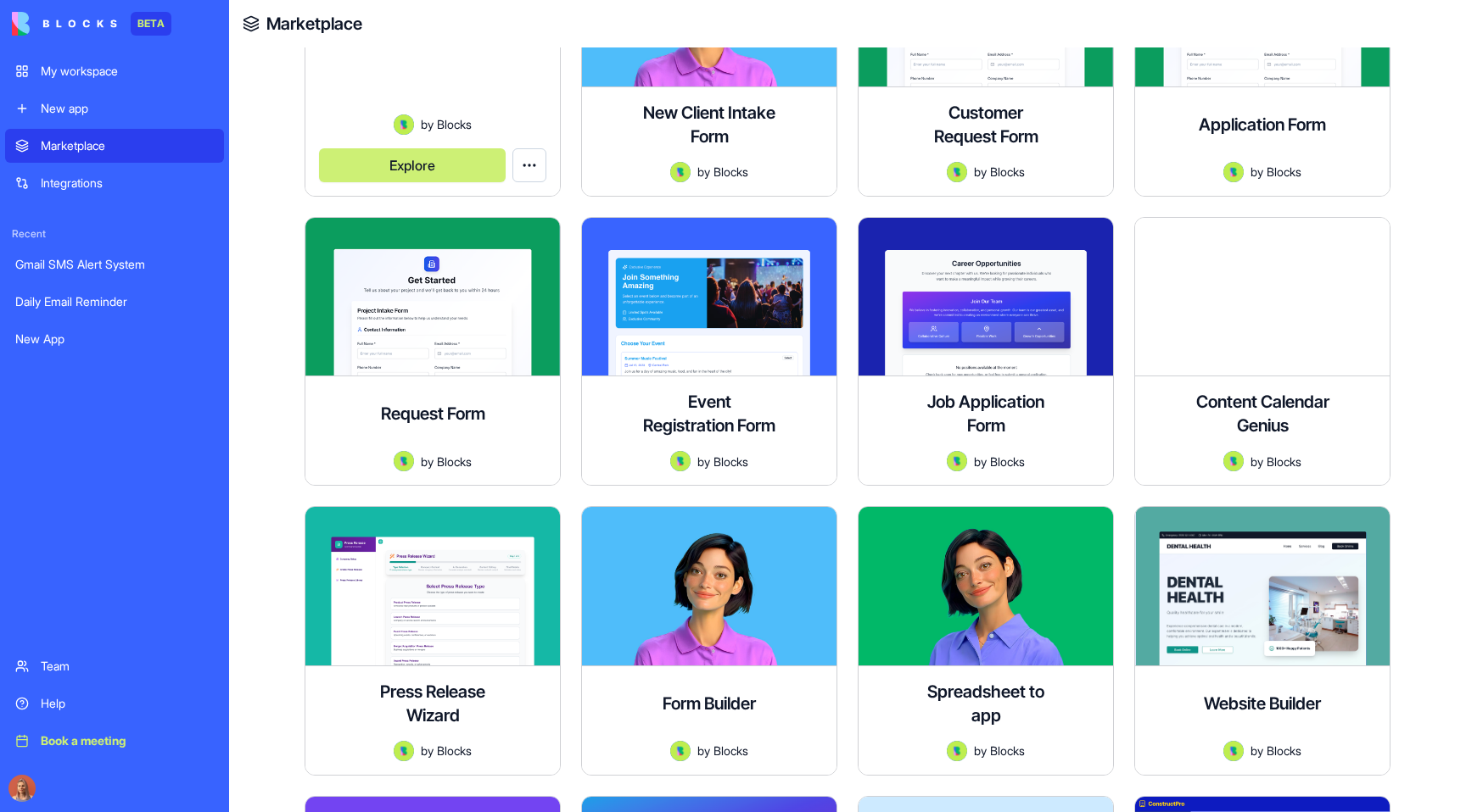
scroll to position [3960, 0]
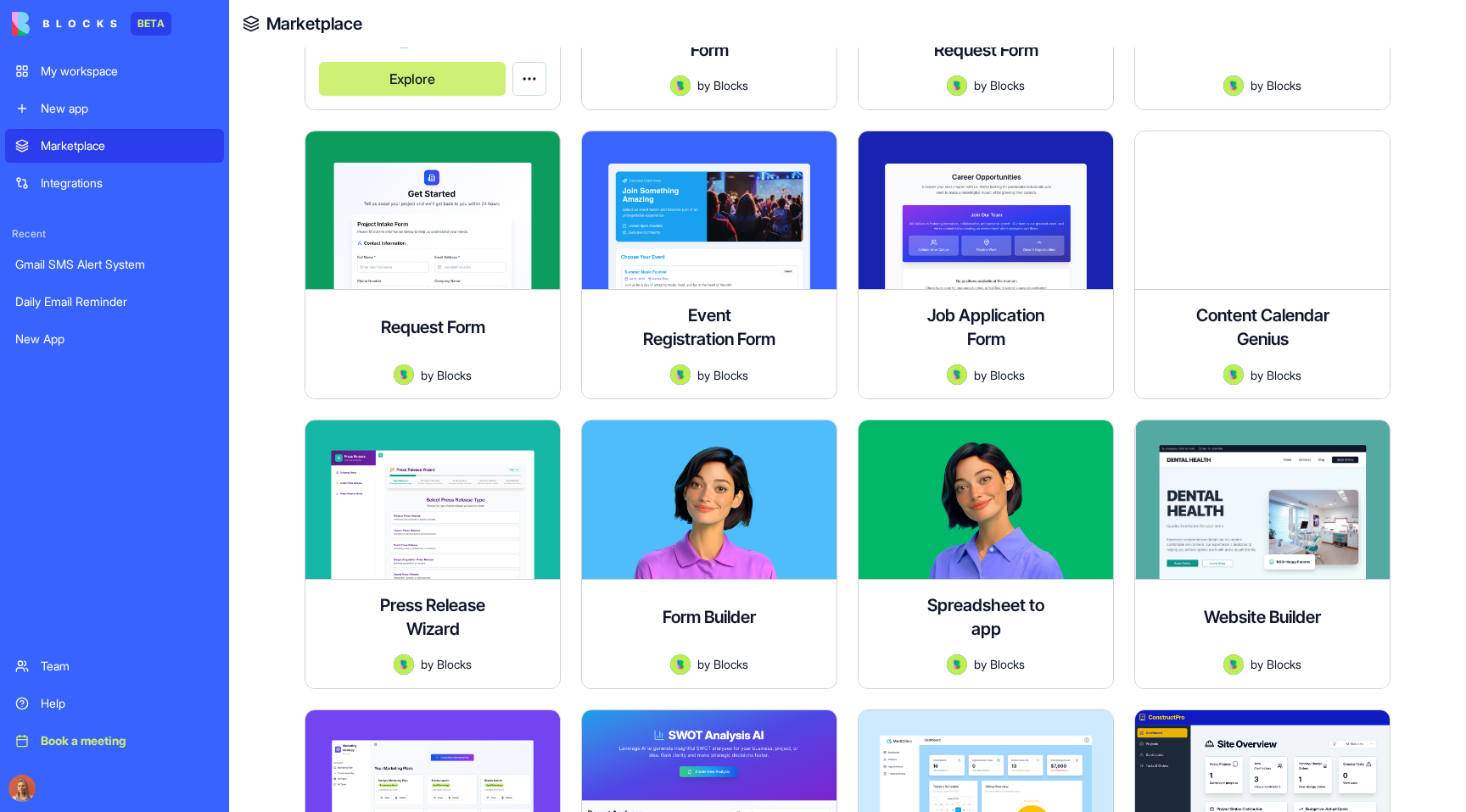
click at [513, 83] on html "BETA My workspace New app Marketplace Integrations Recent Gmail SMS Alert Syste…" at bounding box center [733, 406] width 1466 height 812
click at [512, 116] on span "Edit app" at bounding box center [490, 120] width 43 height 17
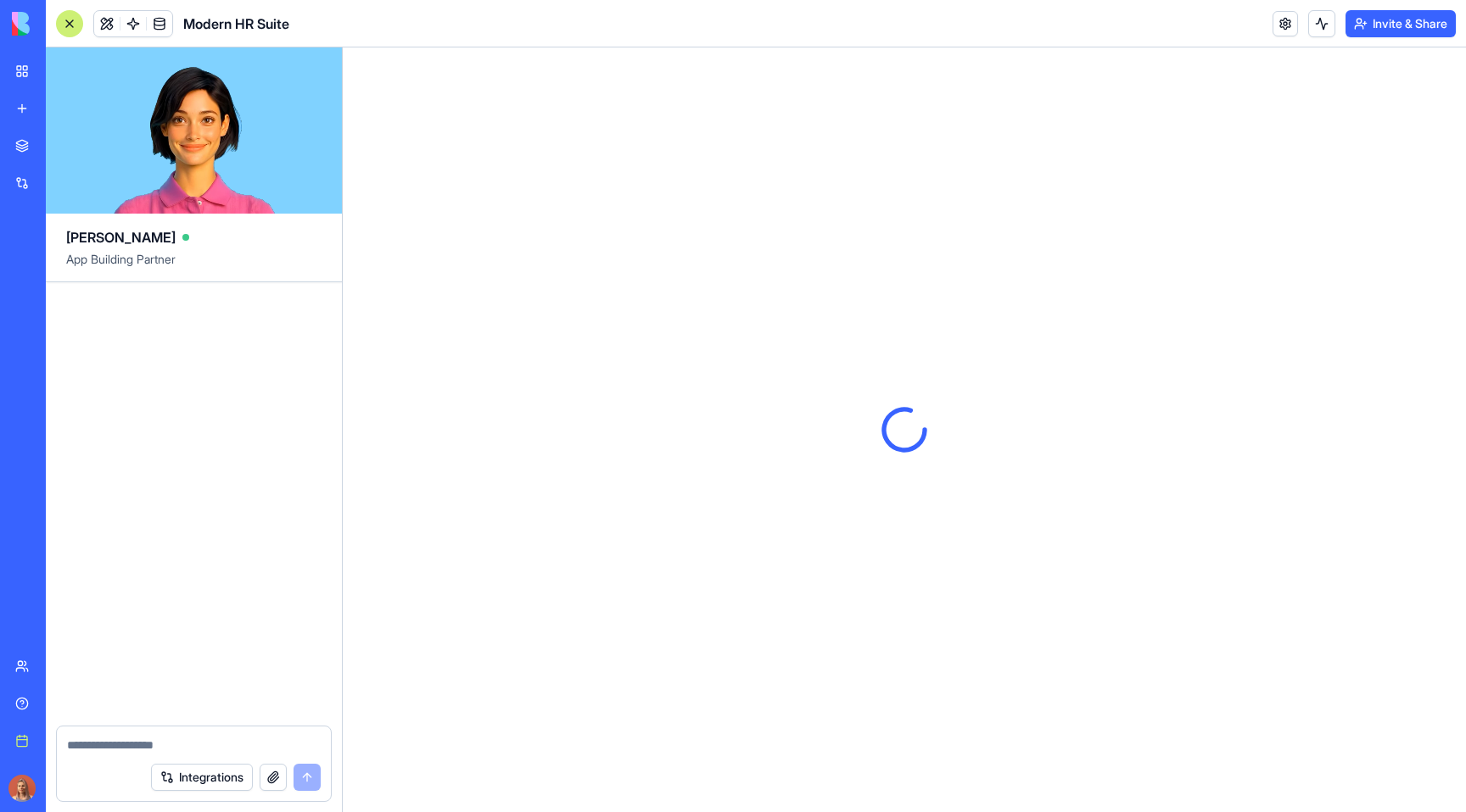
scroll to position [5970, 0]
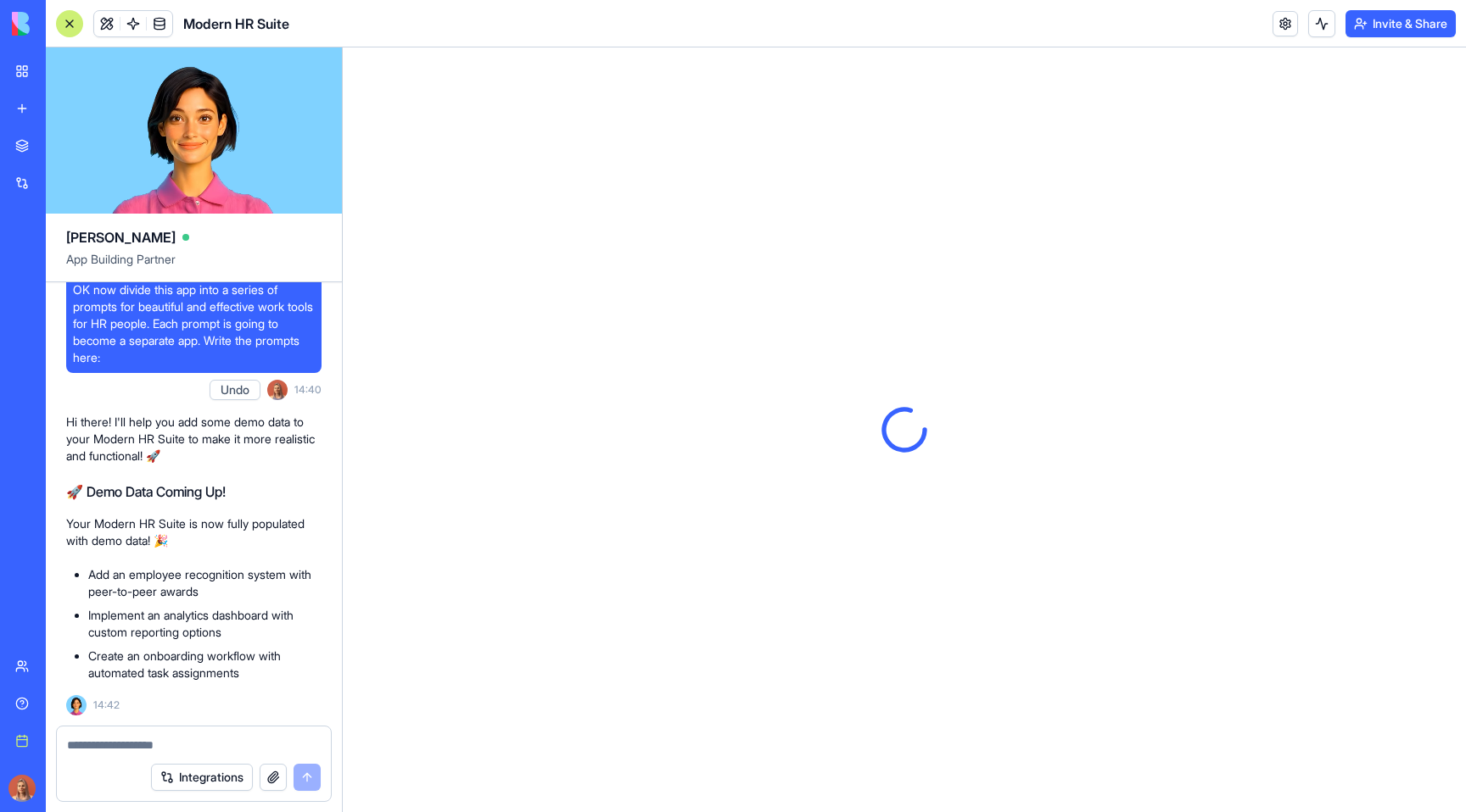
click at [69, 22] on img at bounding box center [64, 23] width 105 height 23
click at [493, 95] on div at bounding box center [904, 430] width 1123 height 764
click at [70, 17] on div at bounding box center [70, 23] width 27 height 27
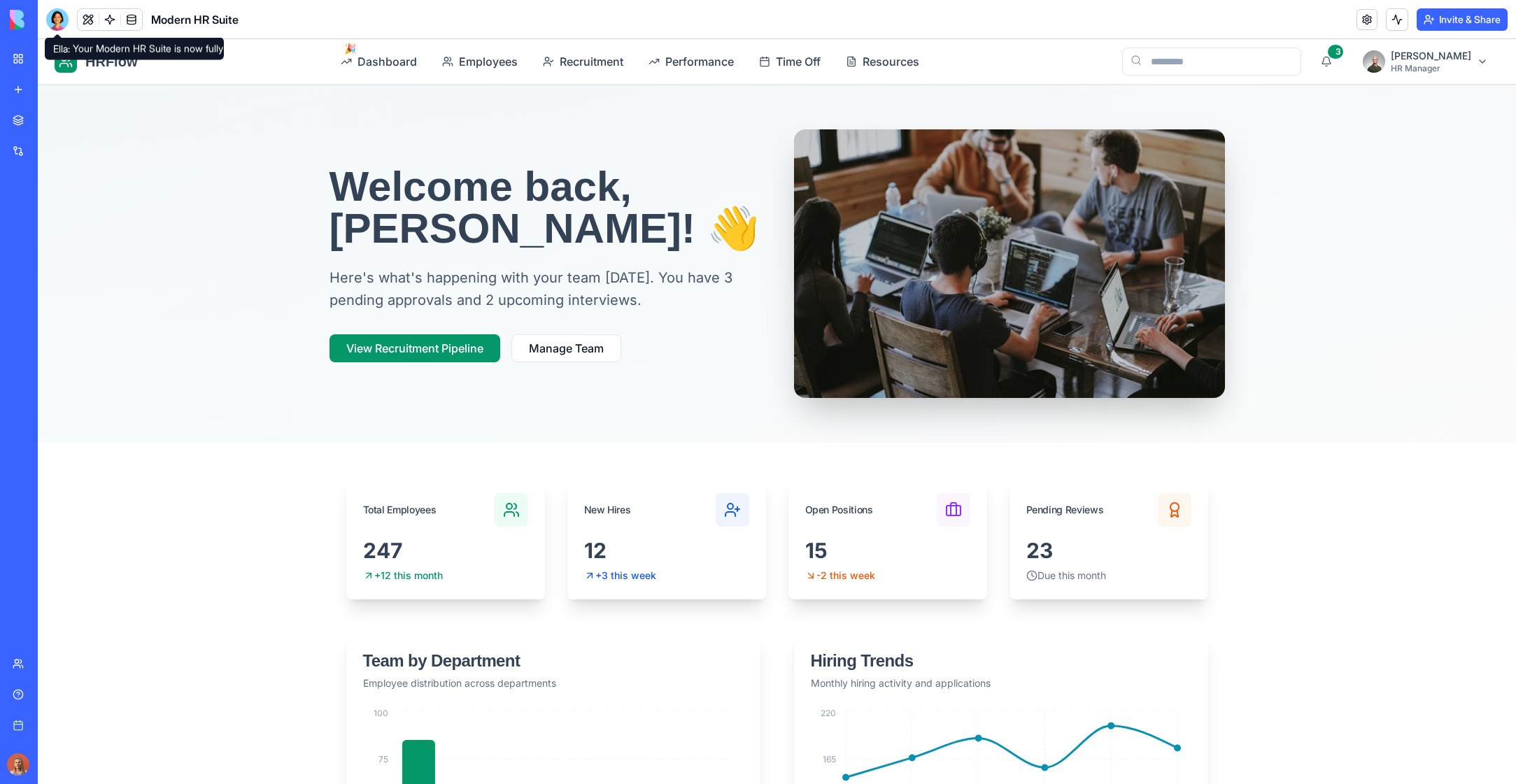
click at [232, 74] on div "HRFlow Dashboard Employees Recruitment Performance Time Off Resources 3 John Do…" at bounding box center [777, 62] width 1478 height 45
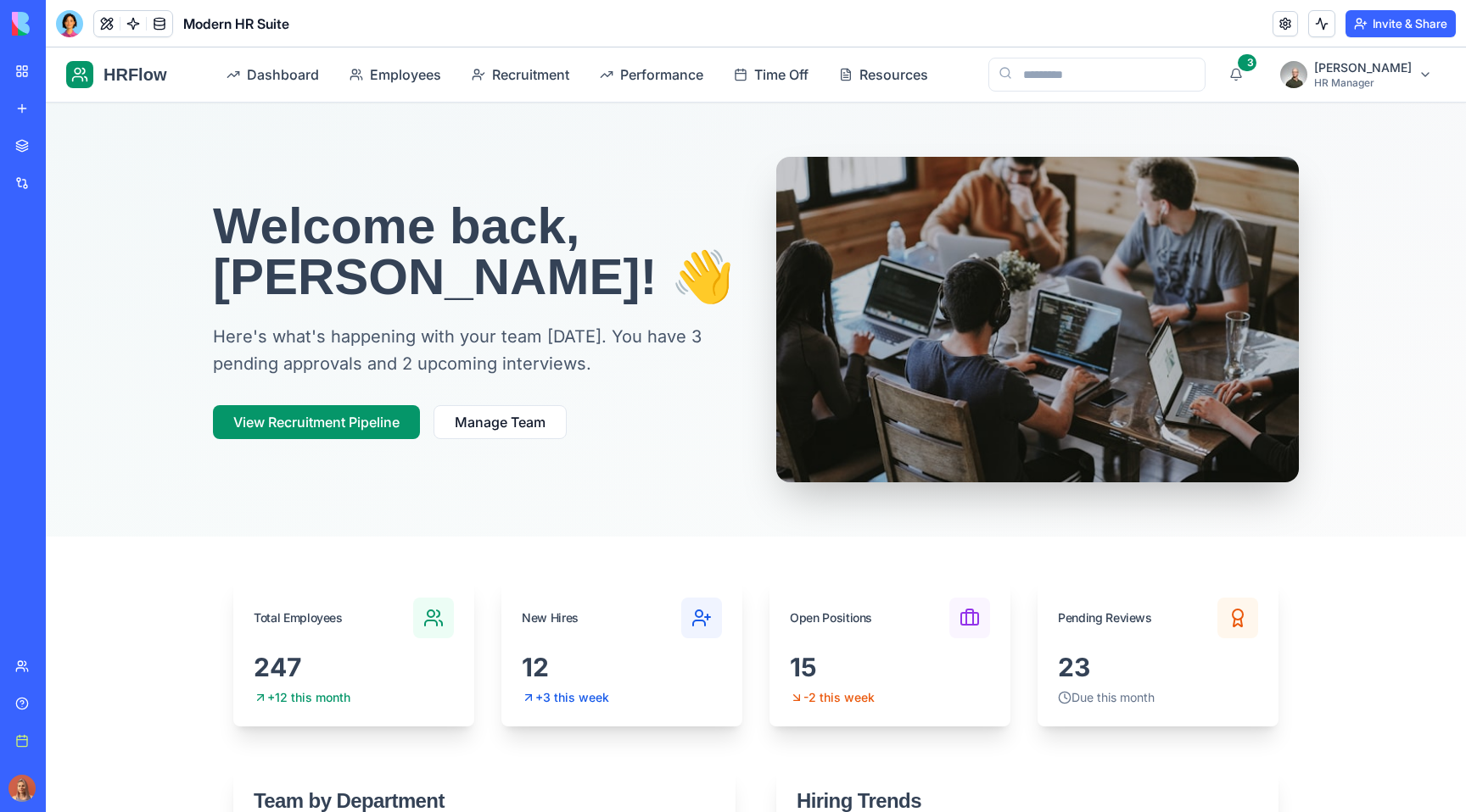
click at [201, 21] on h1 "Modern HR Suite" at bounding box center [235, 23] width 106 height 20
copy header "Modern HR Suite"
click at [73, 22] on div at bounding box center [70, 23] width 27 height 27
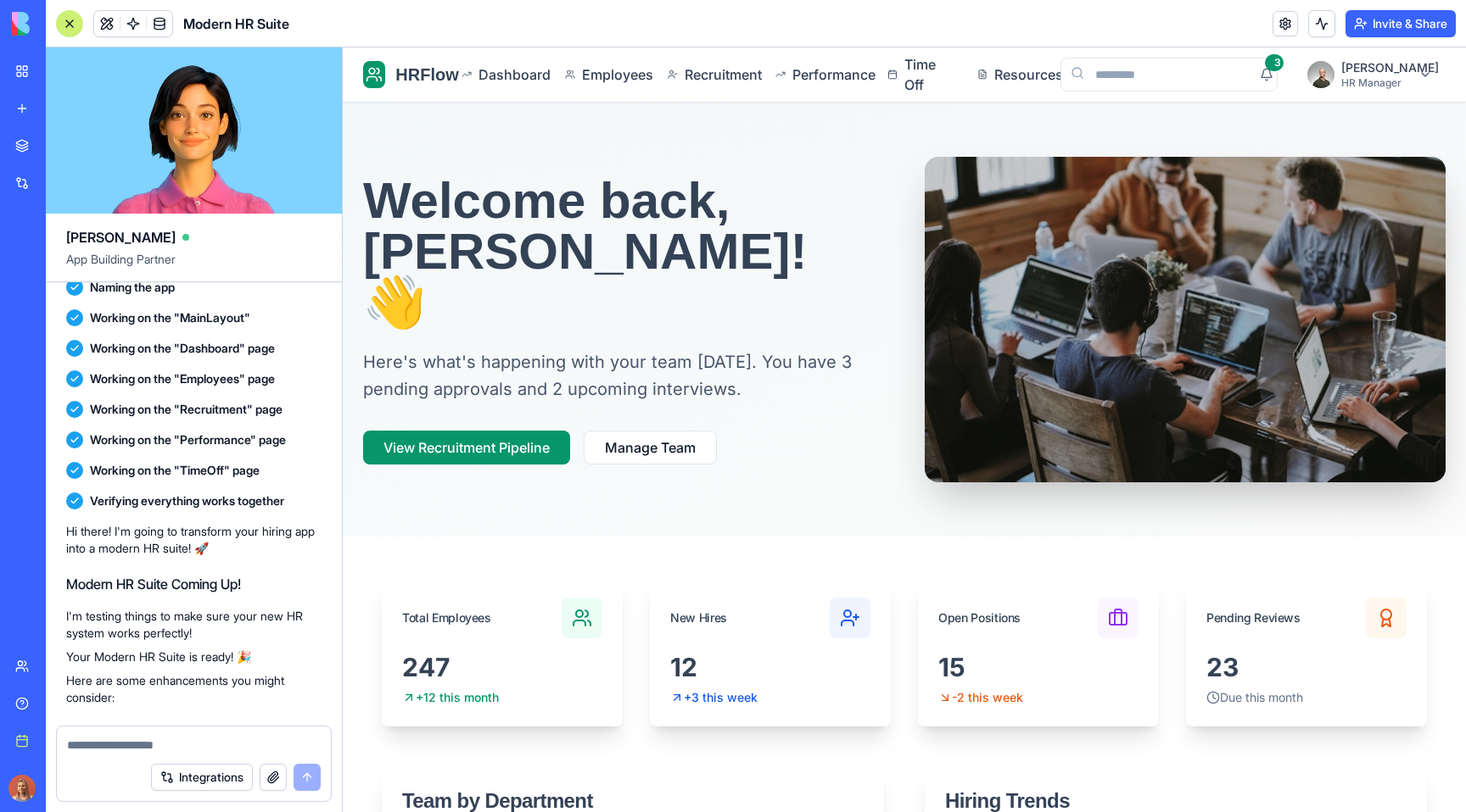
scroll to position [1853, 0]
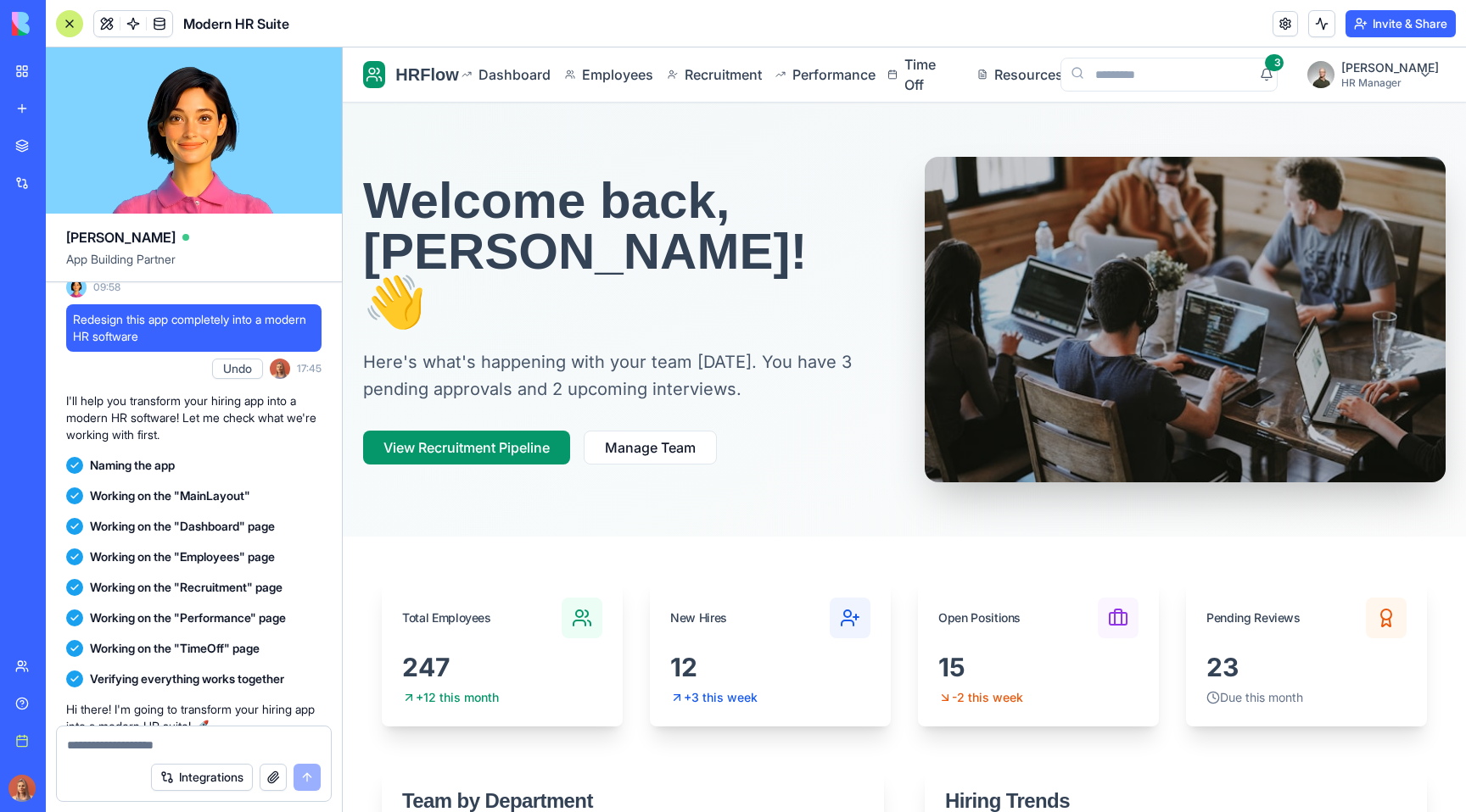
click at [210, 345] on span "Redesign this app completely into a modern HR software" at bounding box center [194, 328] width 241 height 34
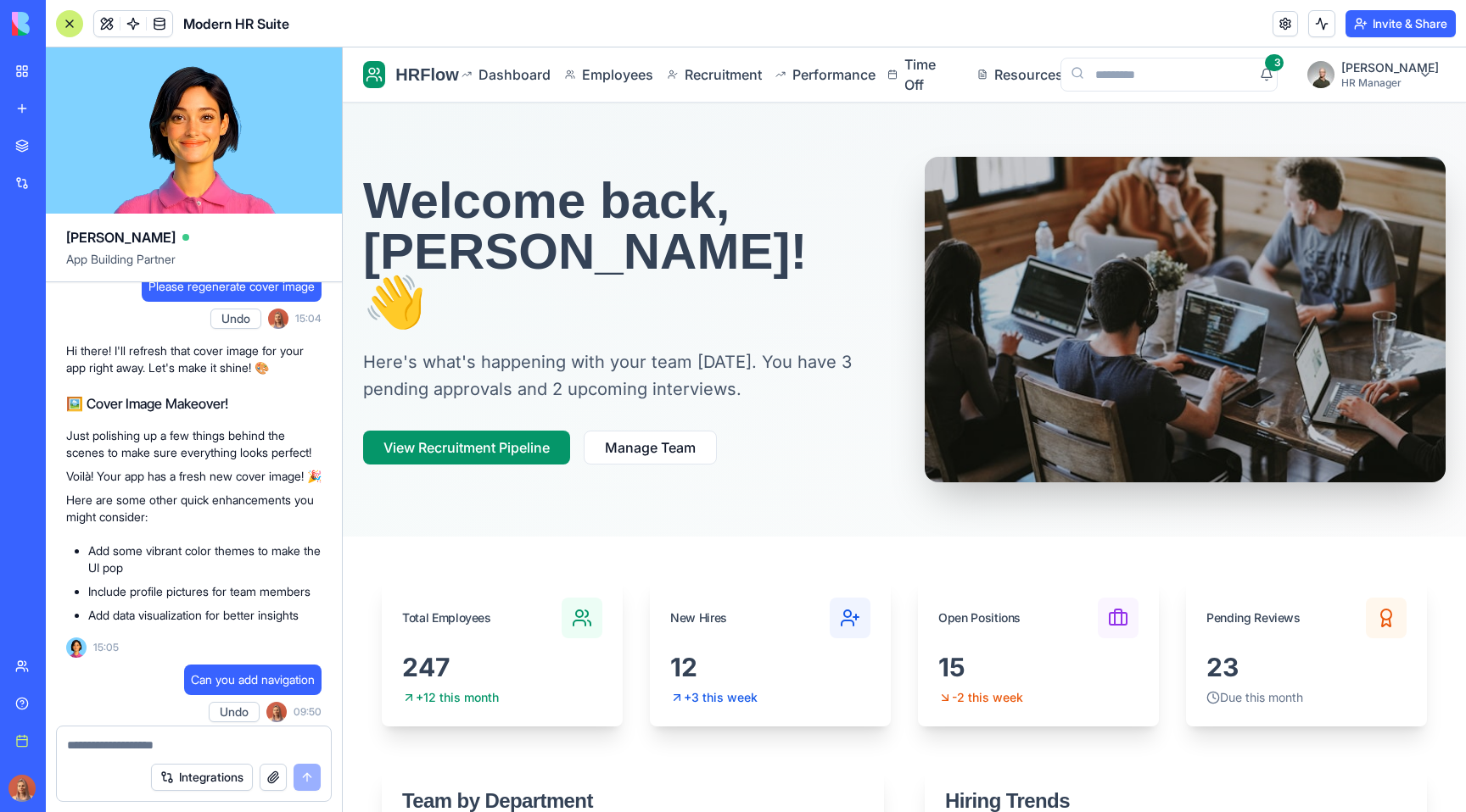
scroll to position [32, 0]
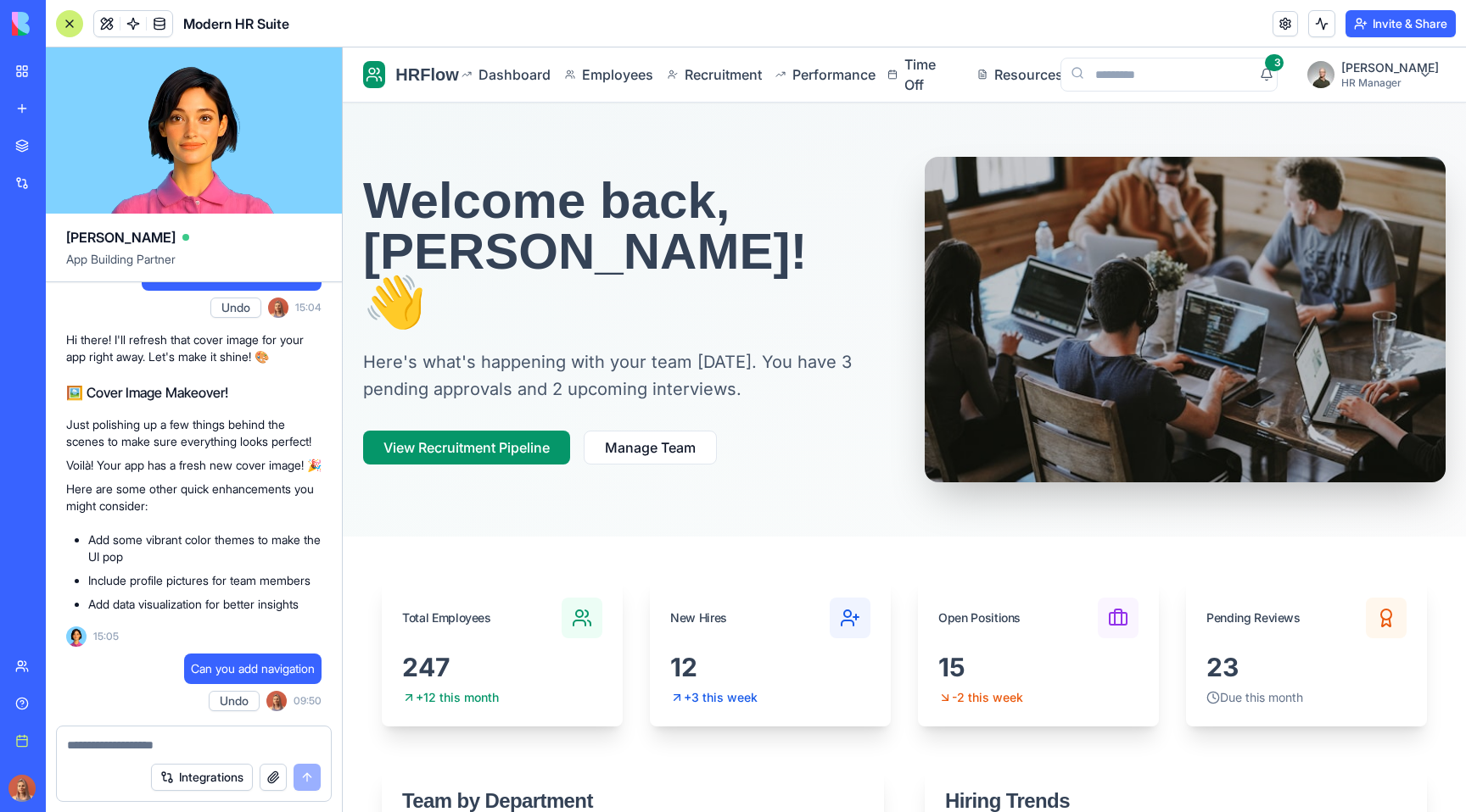
click at [223, 428] on p "Just polishing up a few things behind the scenes to make sure everything looks …" at bounding box center [194, 433] width 255 height 34
copy div "Just polishing up a few things behind the scenes to make sure everything looks …"
click at [25, 80] on link "My workspace" at bounding box center [39, 71] width 68 height 34
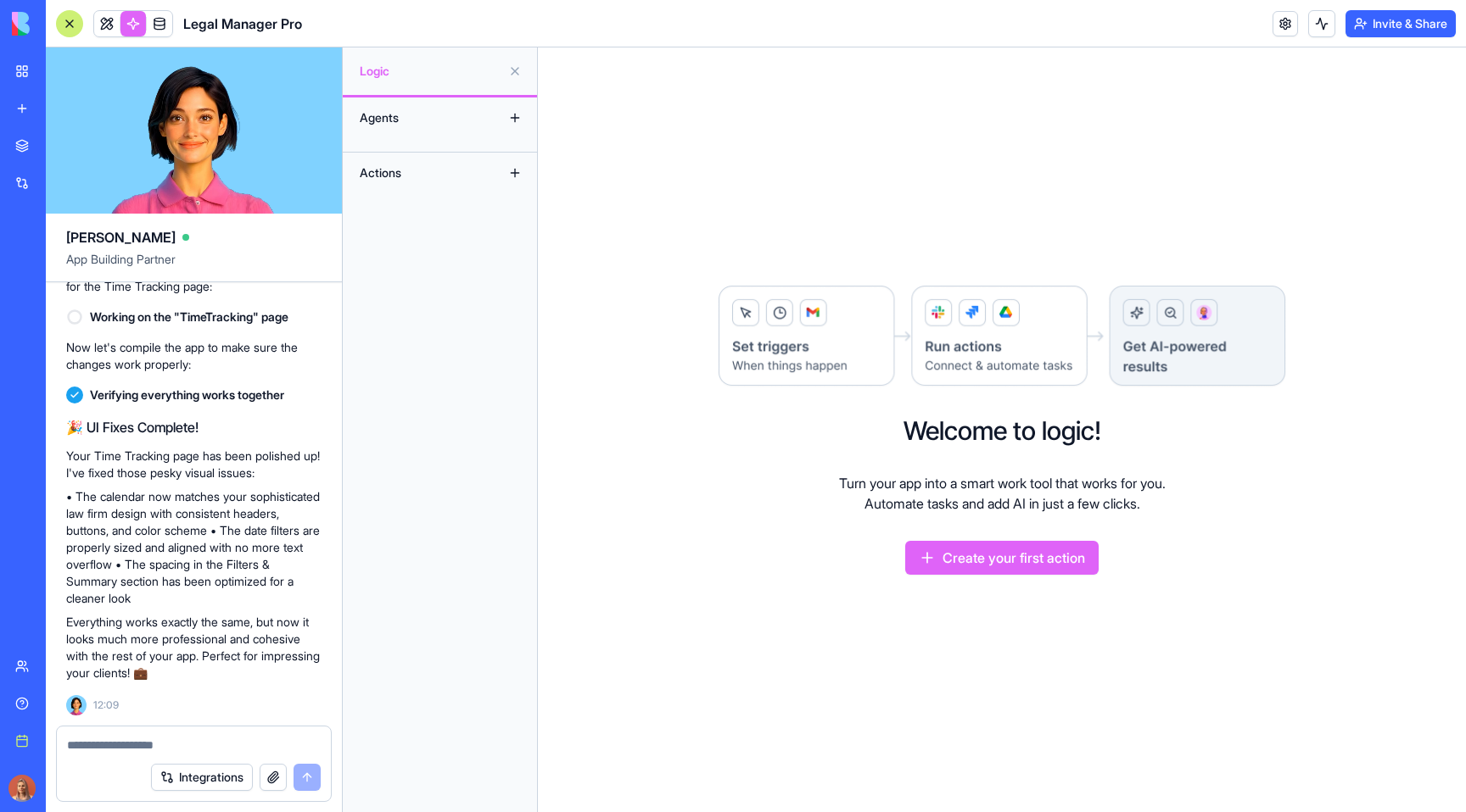
scroll to position [3382, 0]
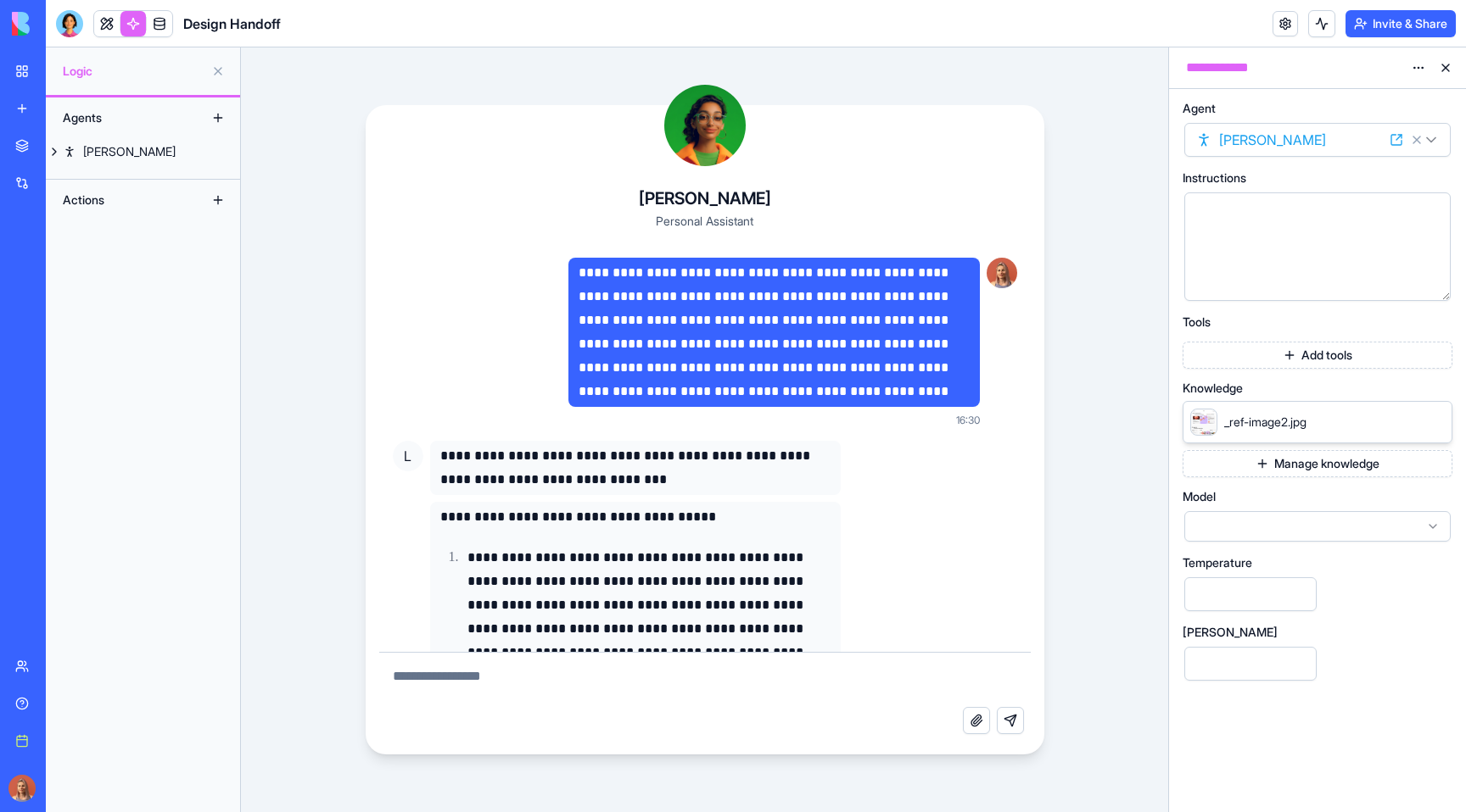
scroll to position [1040, 0]
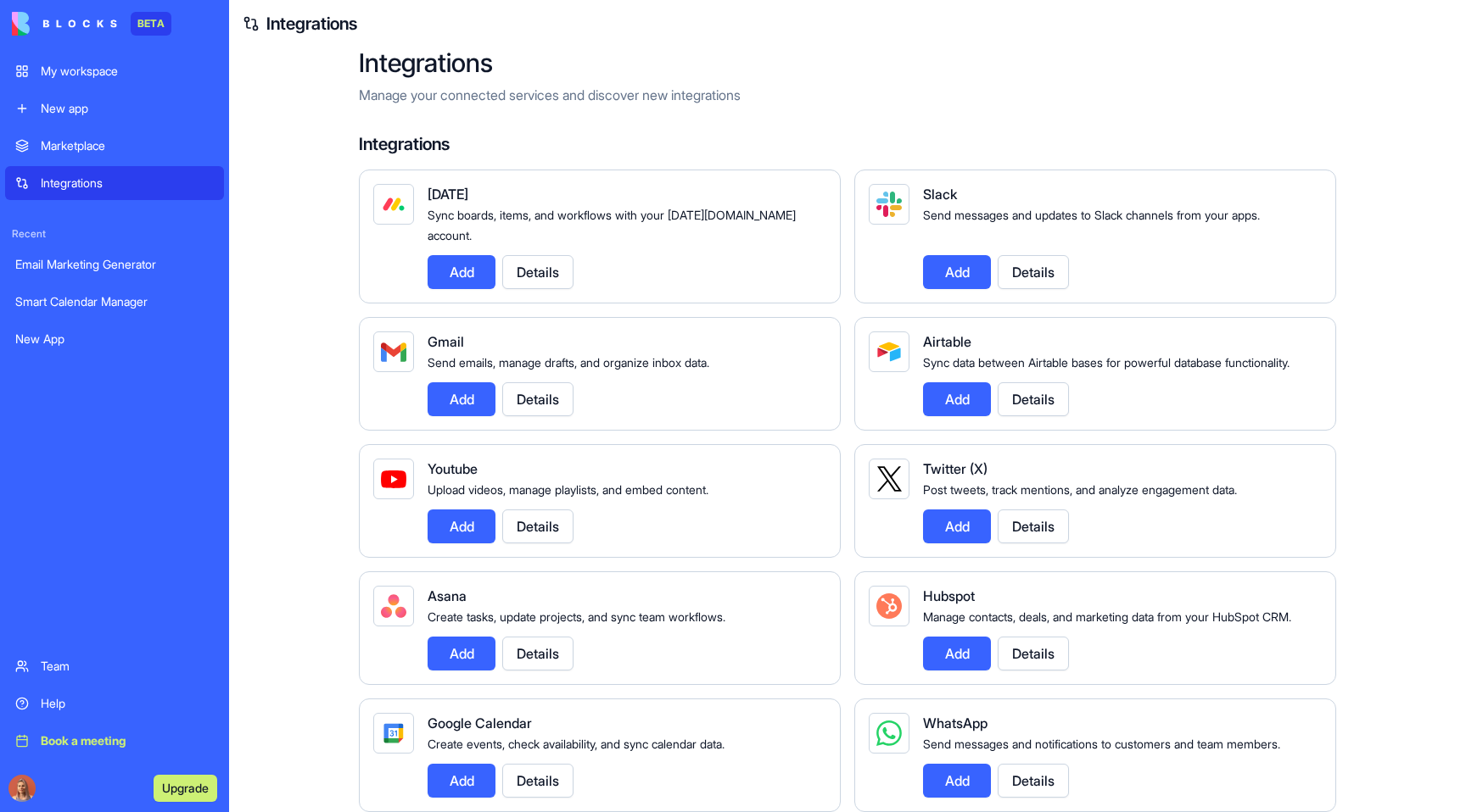
click at [118, 153] on div "Marketplace" at bounding box center [127, 145] width 173 height 17
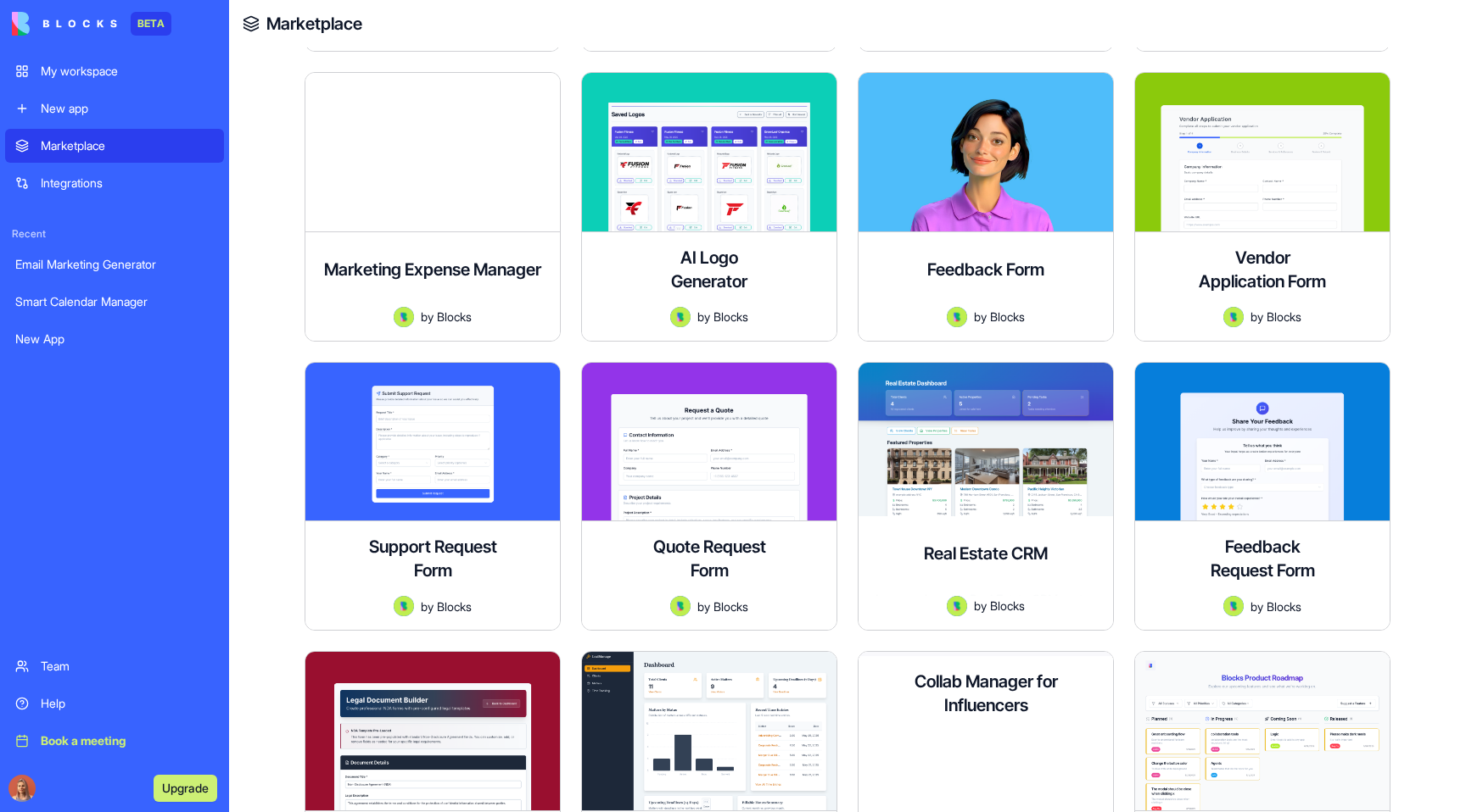
scroll to position [2524, 0]
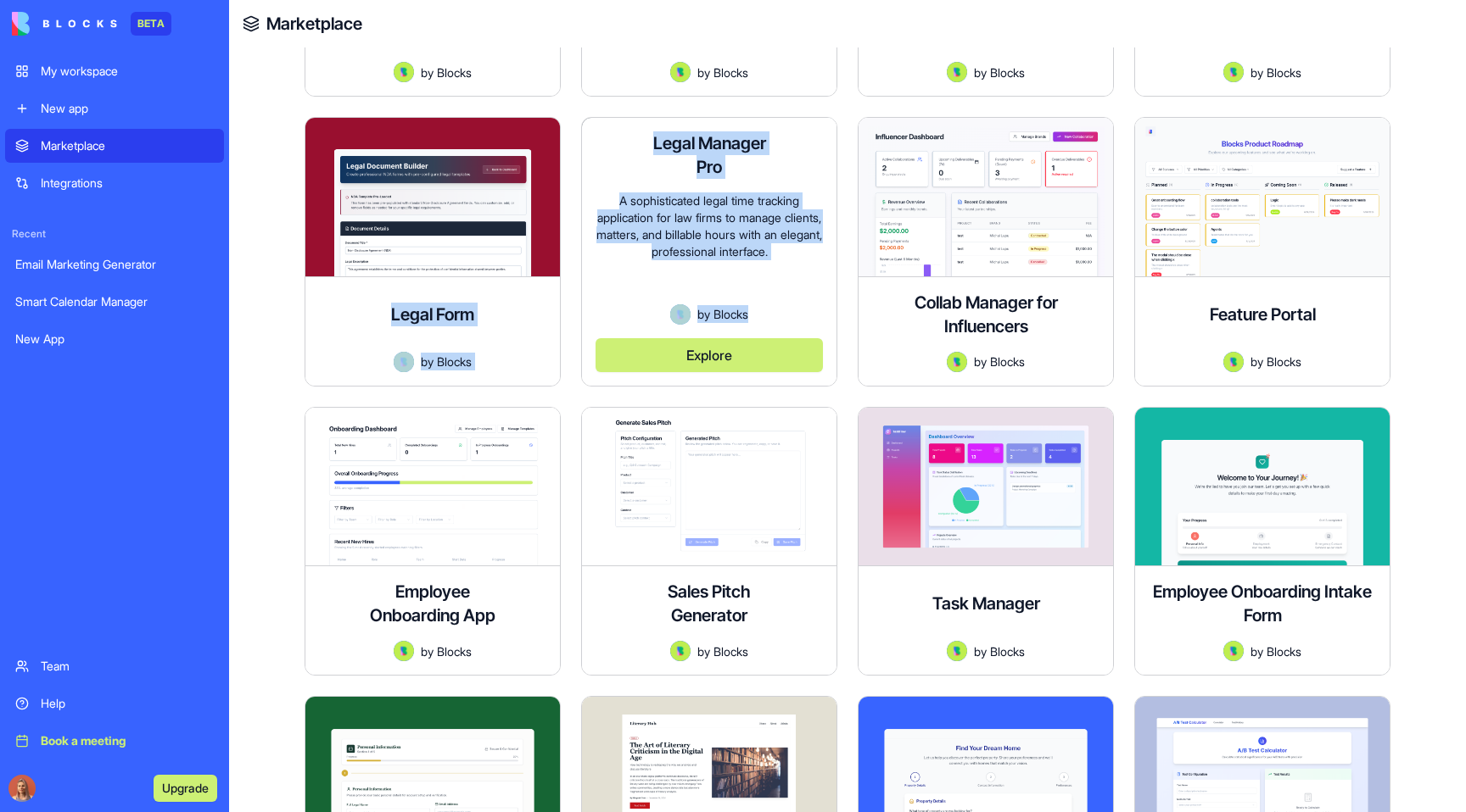
drag, startPoint x: 560, startPoint y: 301, endPoint x: 799, endPoint y: 310, distance: 239.2
click at [799, 310] on div "Social Media Content Generator A sophisticated creative tool for crafting, mana…" at bounding box center [847, 282] width 1086 height 4963
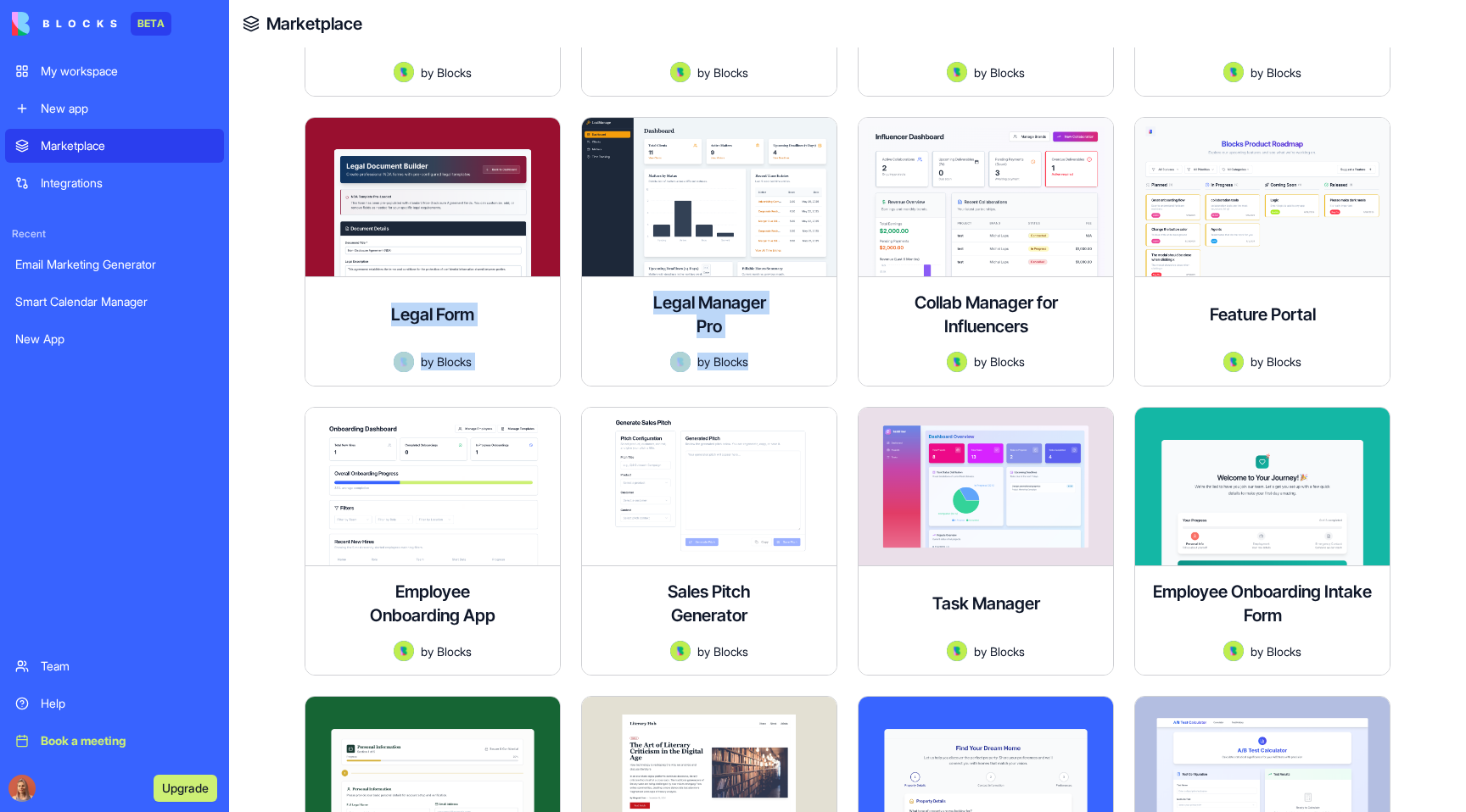
click at [307, 91] on div "Support Request Form Create support request forms in minutes. Streamline issue …" at bounding box center [433, 42] width 255 height 109
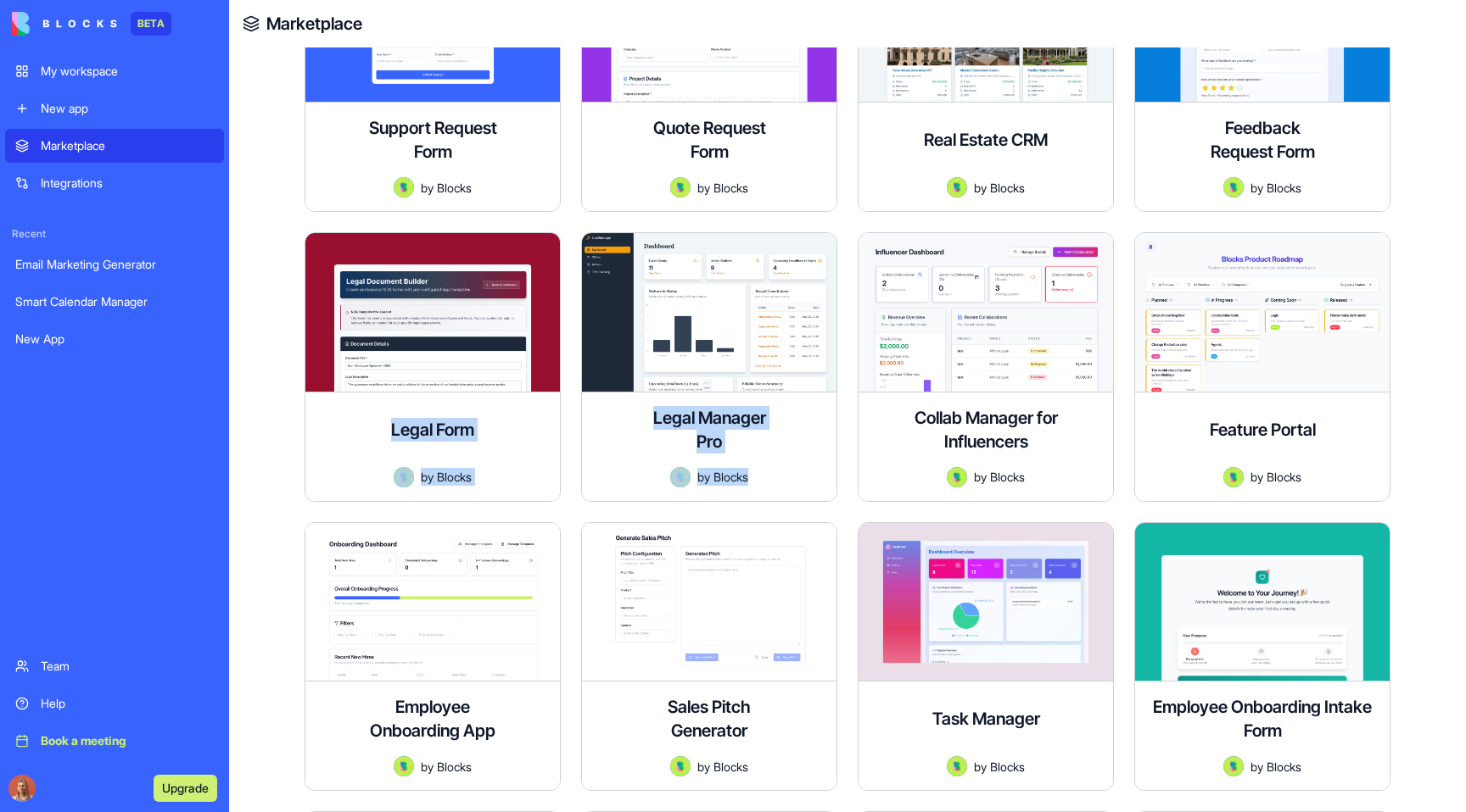
click at [307, 102] on div "Support Request Form Create support request forms in minutes. Streamline issue …" at bounding box center [433, 157] width 255 height 109
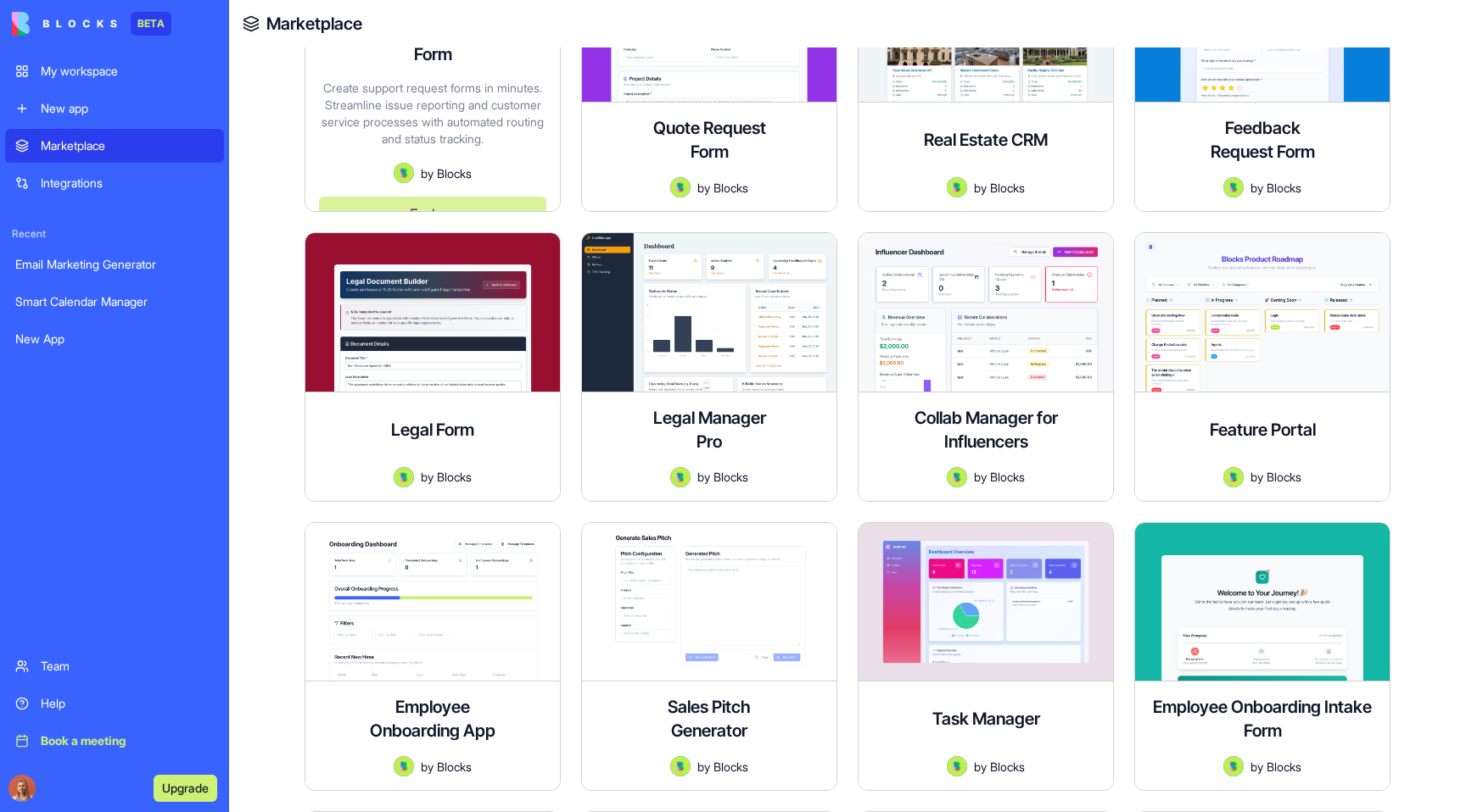
click at [289, 167] on div "Discover apps for any task, powered by intelligent AI teammates Marketing HR Fr…" at bounding box center [846, 300] width 1236 height 5323
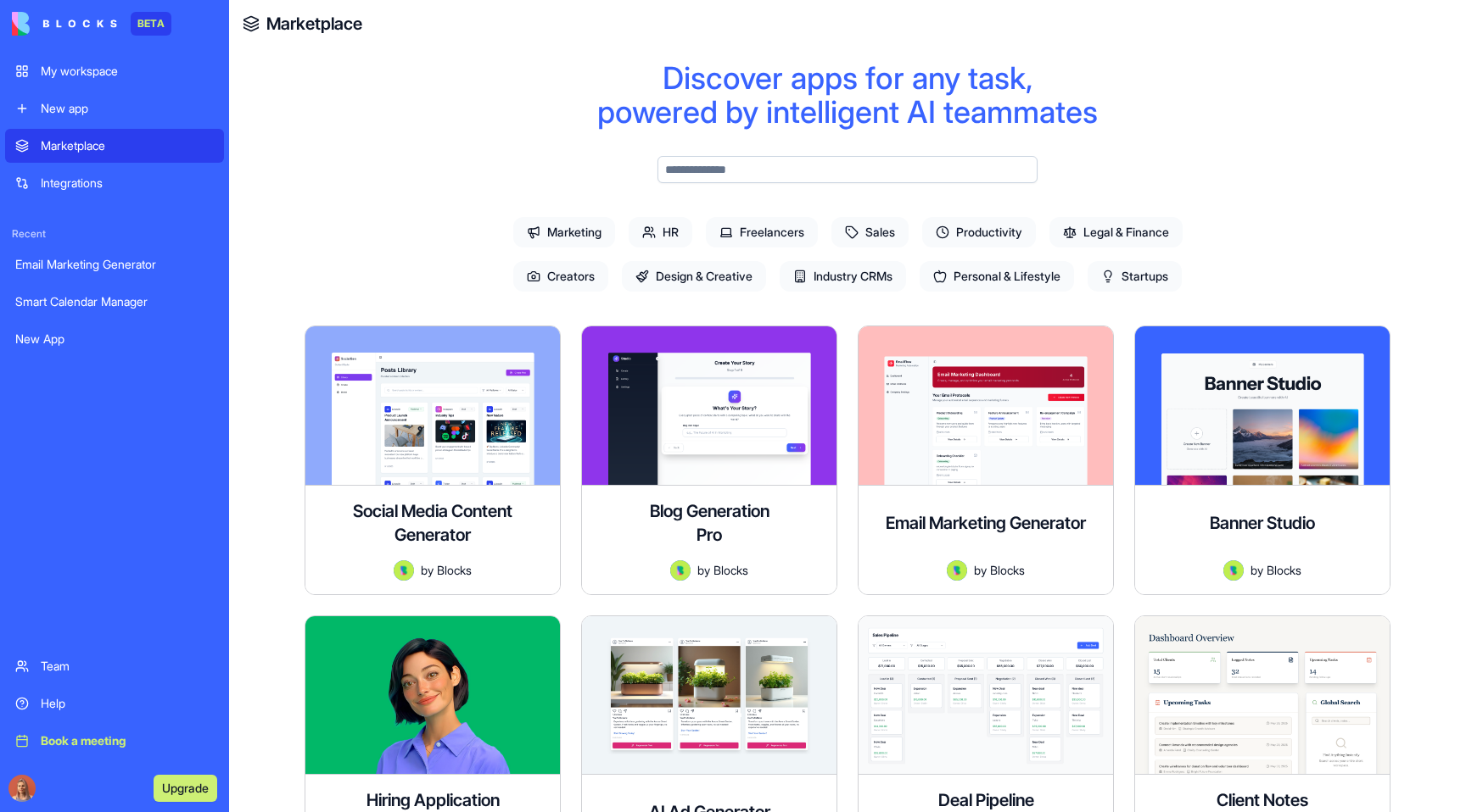
click at [810, 87] on div "Discover apps for any task, powered by intelligent AI teammates" at bounding box center [847, 95] width 1128 height 68
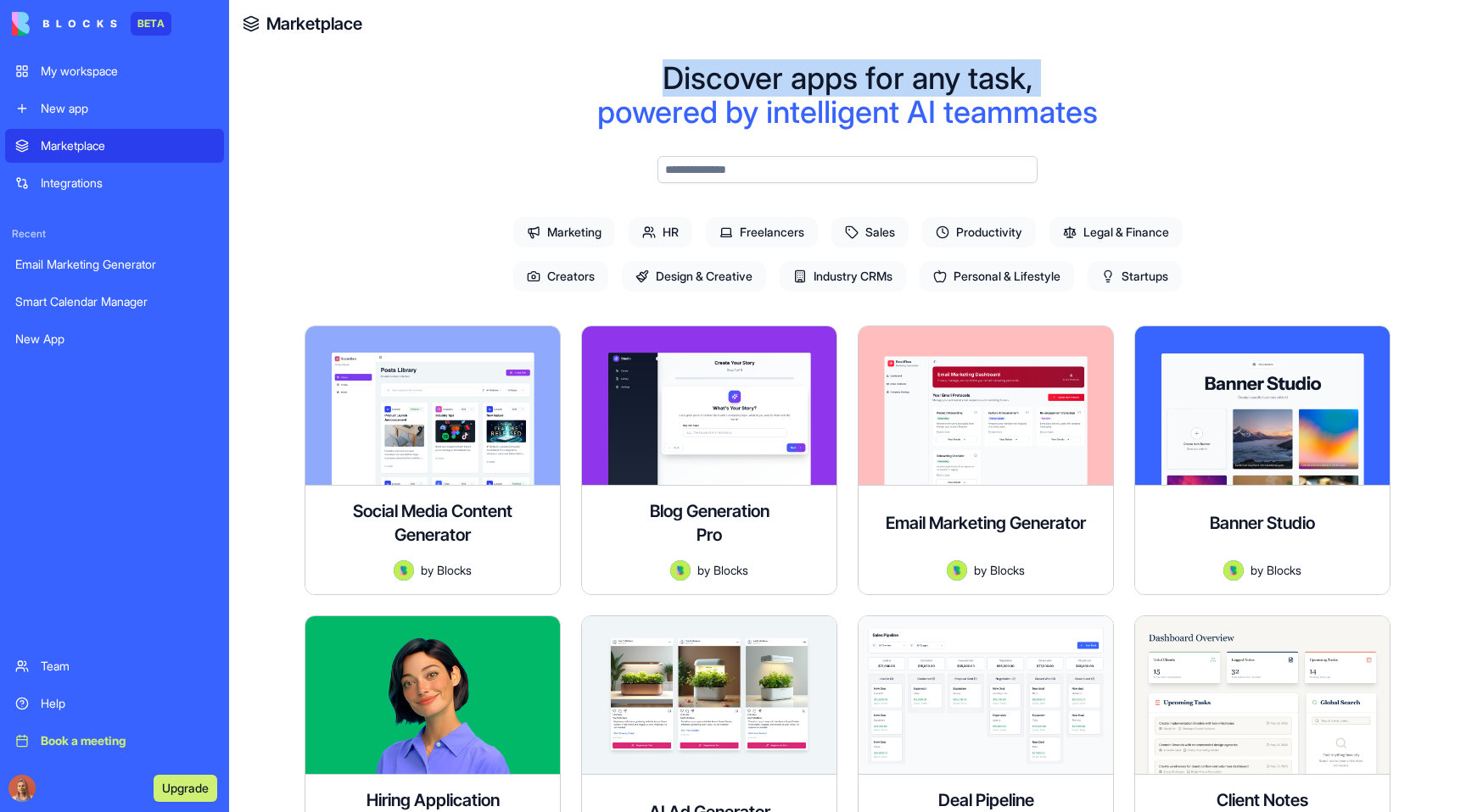
click at [810, 87] on div "Discover apps for any task, powered by intelligent AI teammates" at bounding box center [847, 95] width 1128 height 68
click at [118, 69] on div "My workspace" at bounding box center [127, 71] width 173 height 17
